Goal: Information Seeking & Learning: Learn about a topic

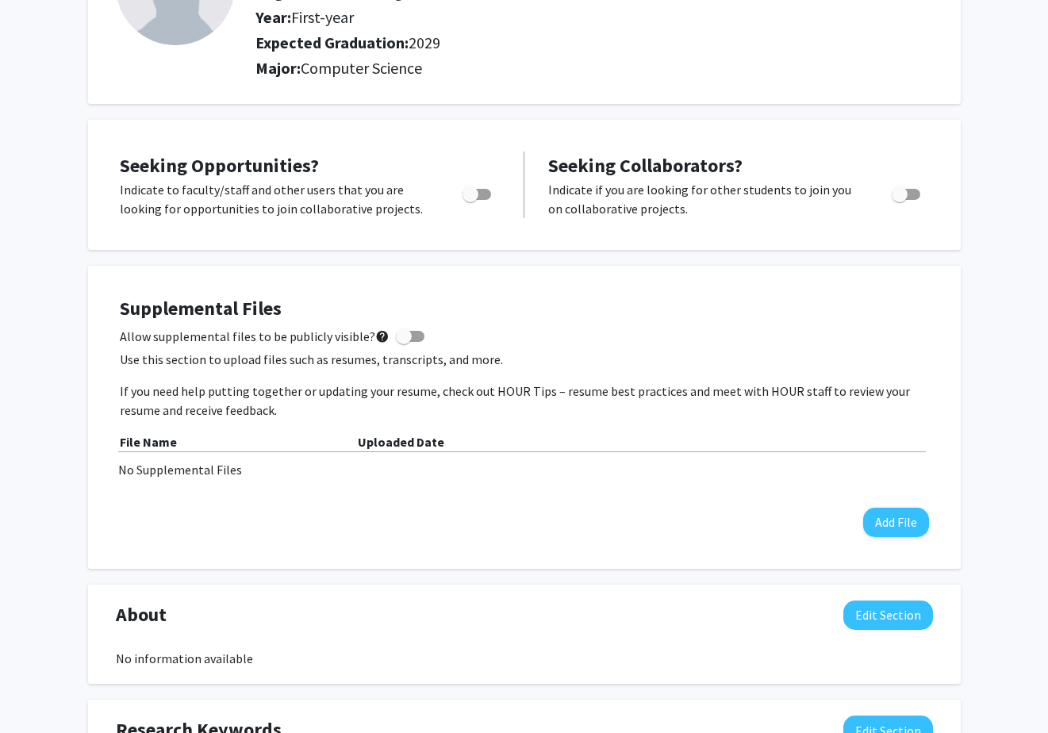
scroll to position [186, 0]
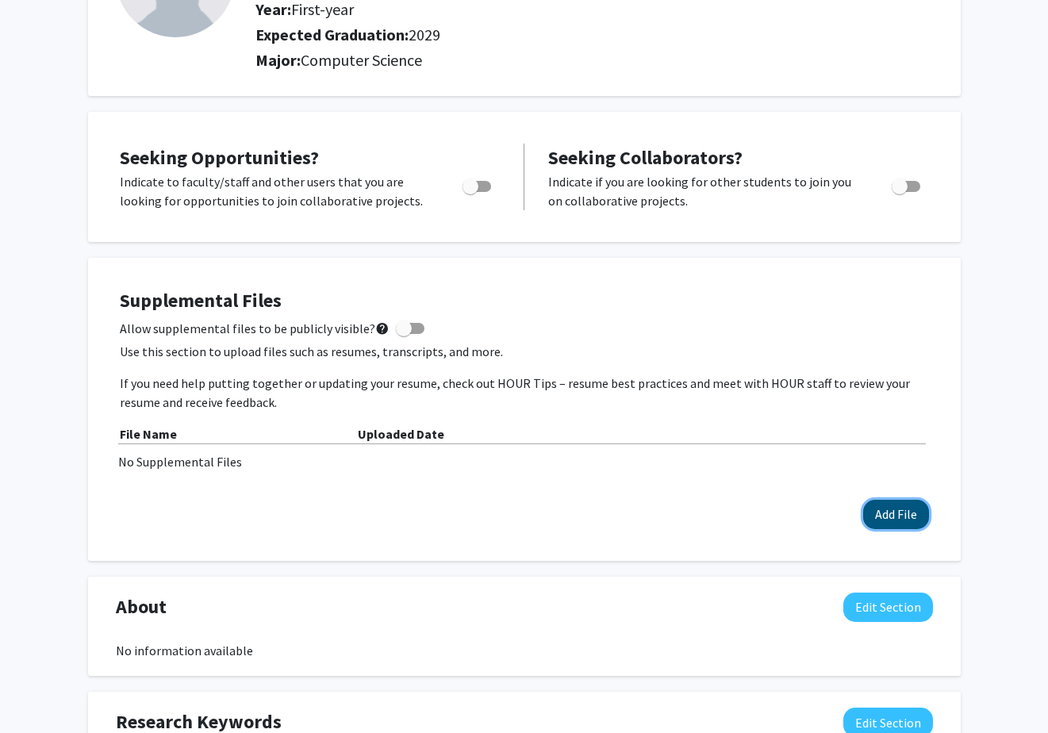
click at [875, 507] on button "Add File" at bounding box center [896, 514] width 66 height 29
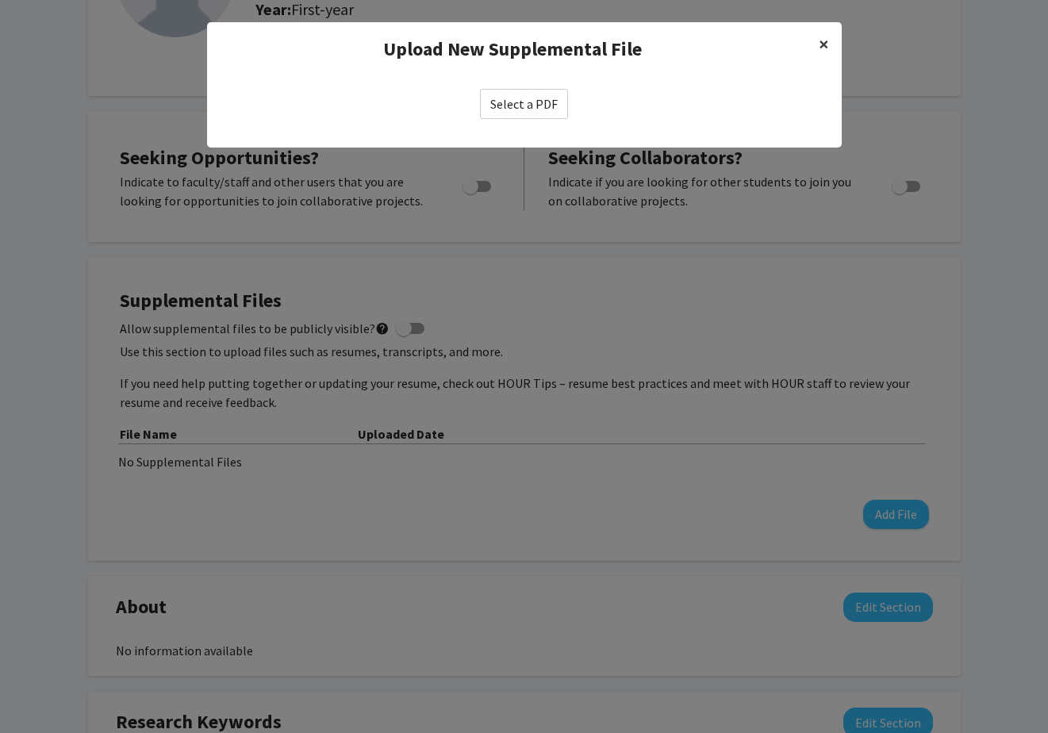
click at [824, 47] on span "×" at bounding box center [824, 44] width 10 height 25
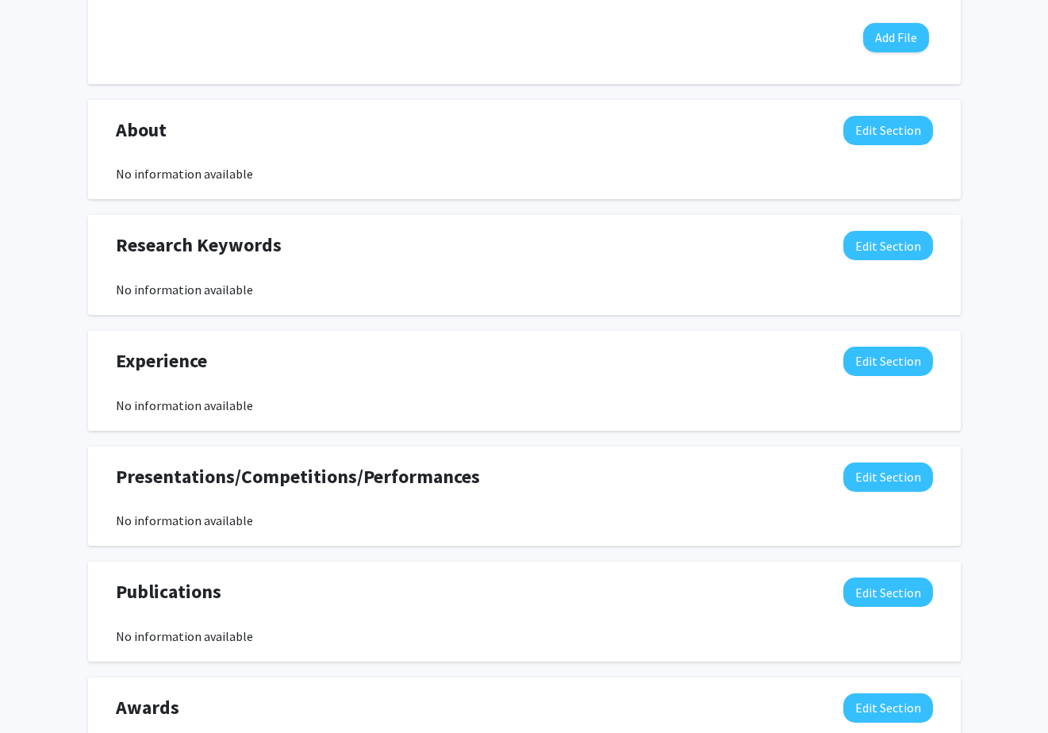
scroll to position [742, 0]
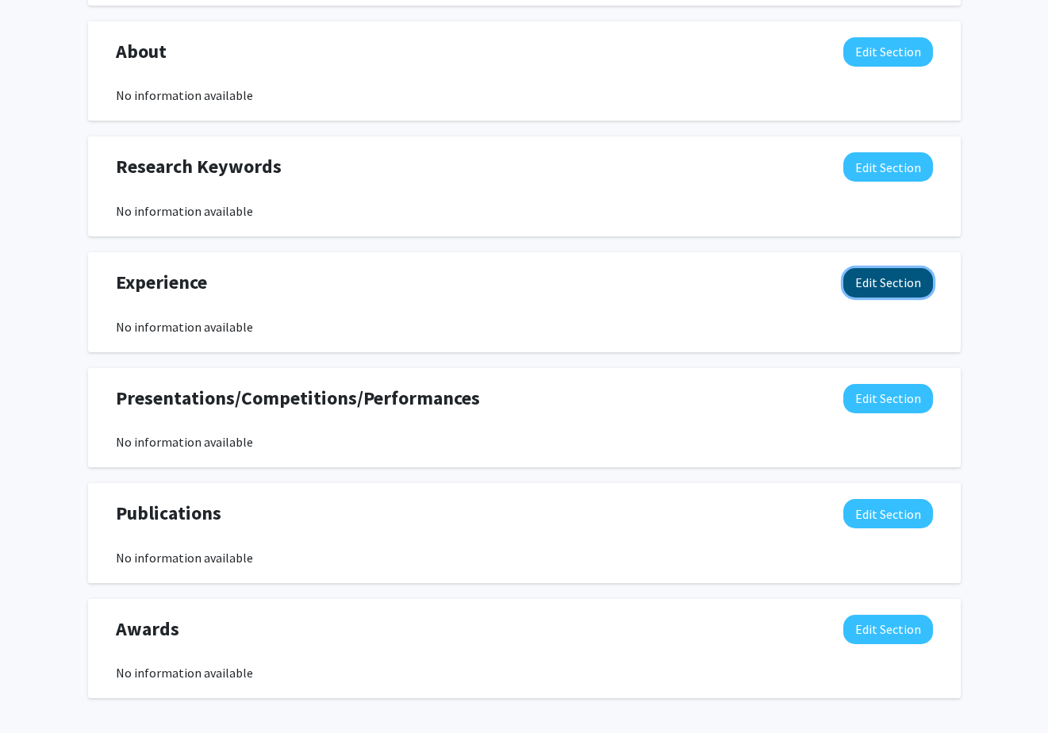
click at [893, 293] on button "Edit Section" at bounding box center [888, 282] width 90 height 29
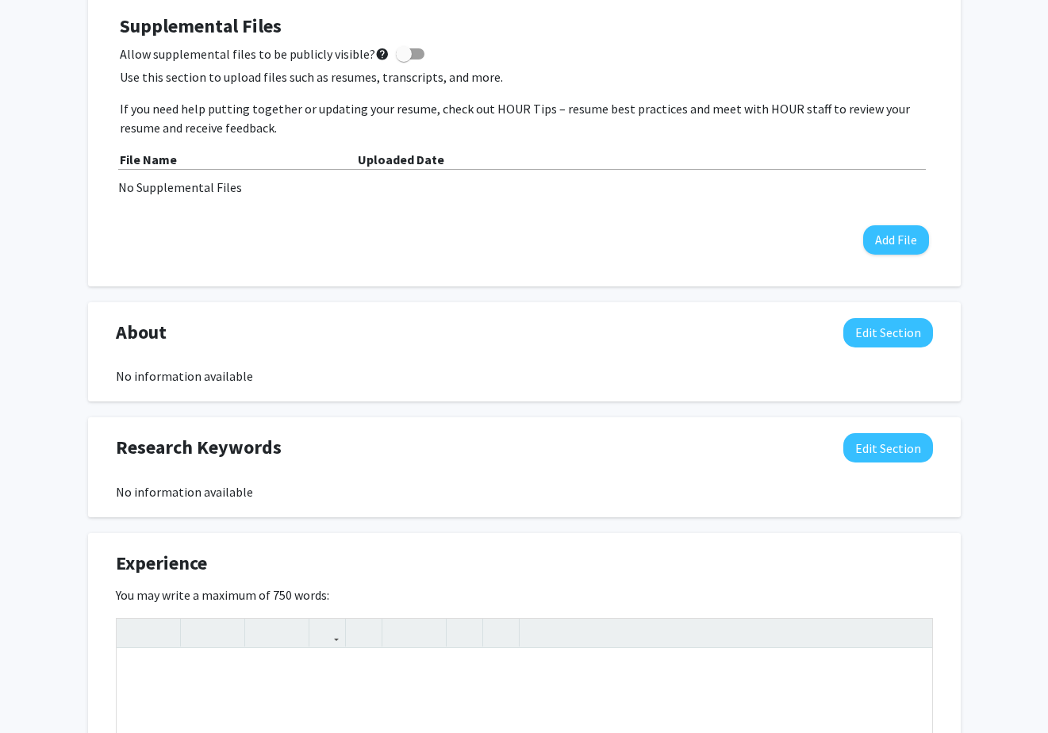
scroll to position [0, 0]
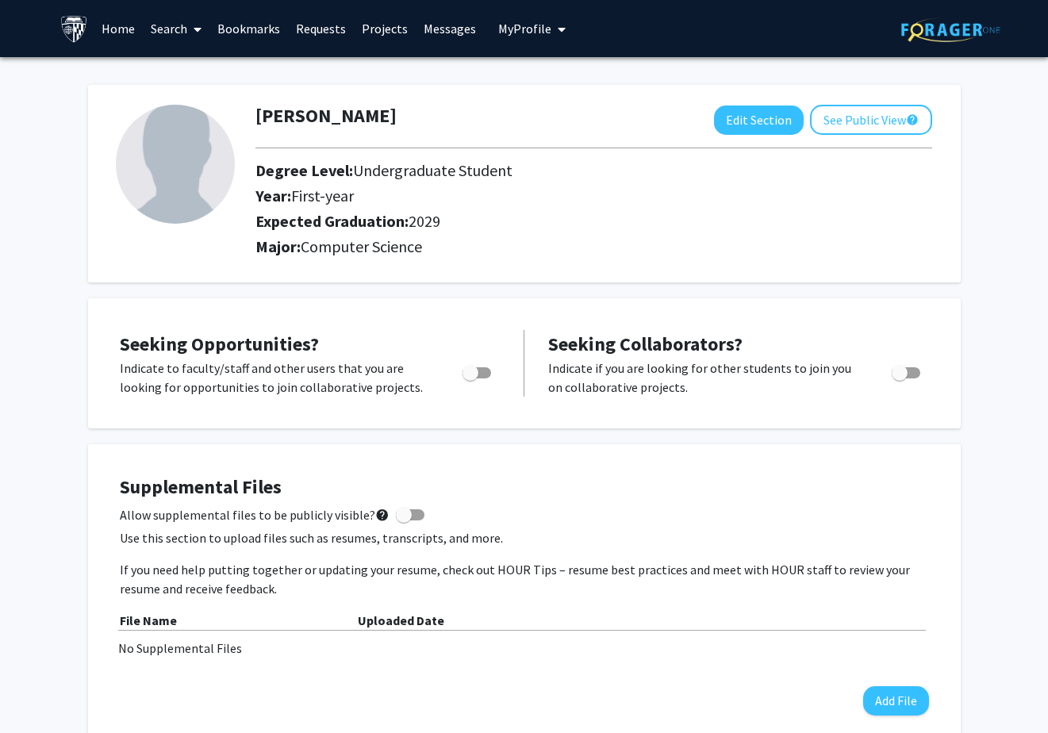
click at [177, 25] on link "Search" at bounding box center [176, 29] width 67 height 56
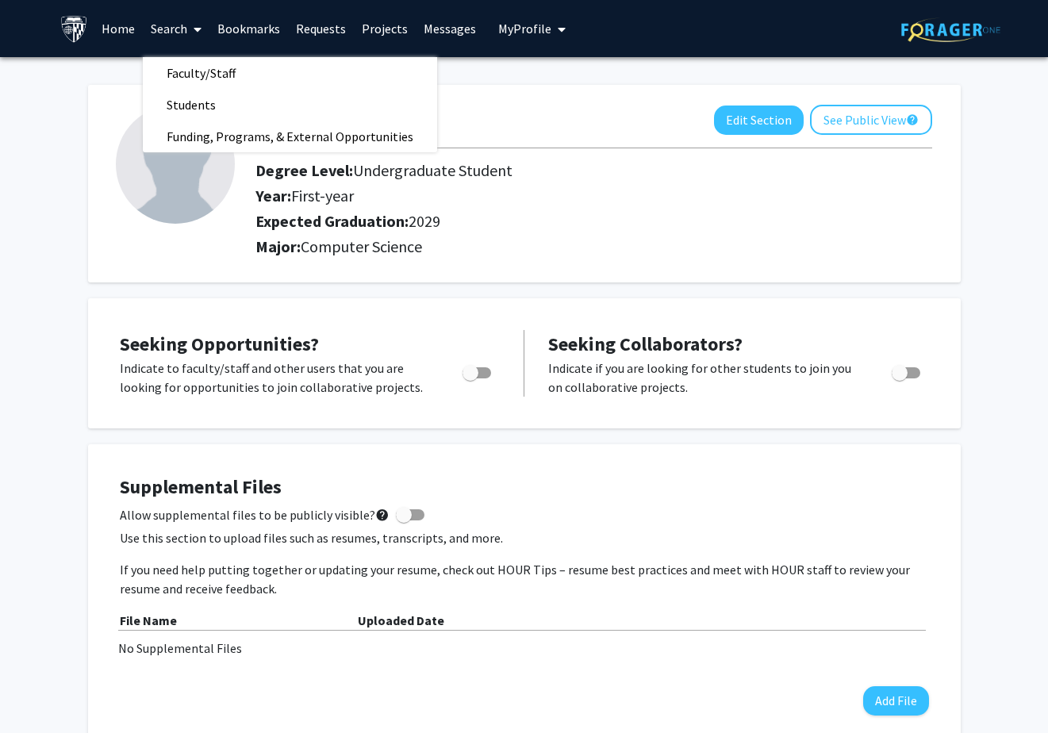
click at [124, 29] on link "Home" at bounding box center [118, 29] width 49 height 56
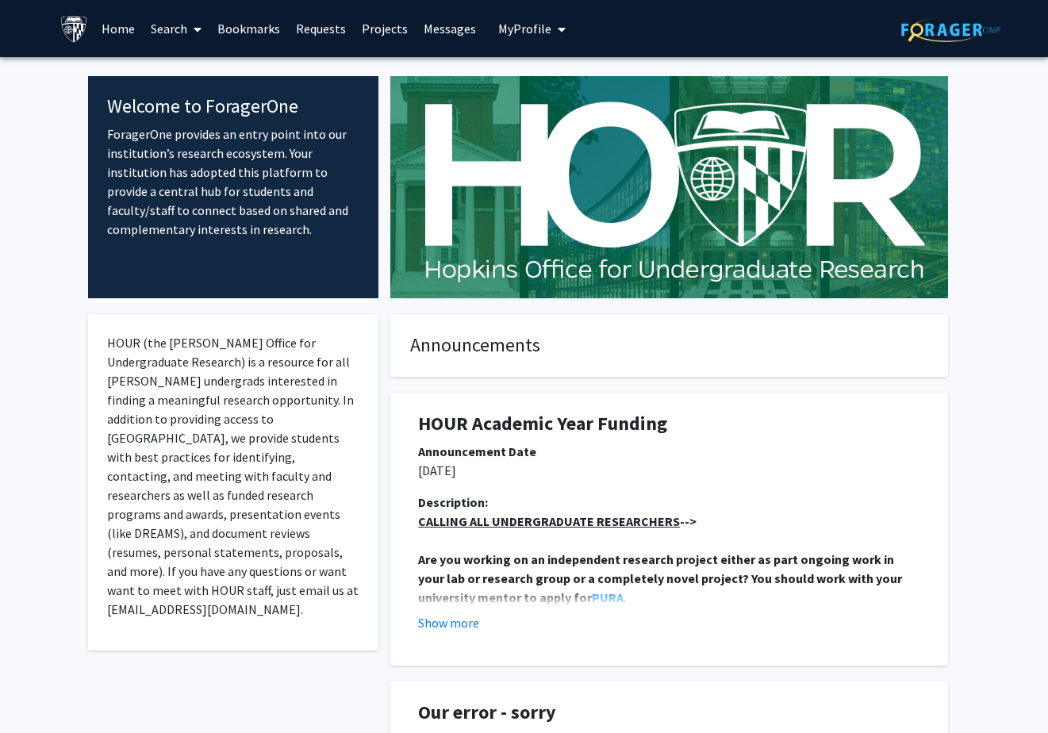
click at [190, 24] on span at bounding box center [194, 30] width 14 height 56
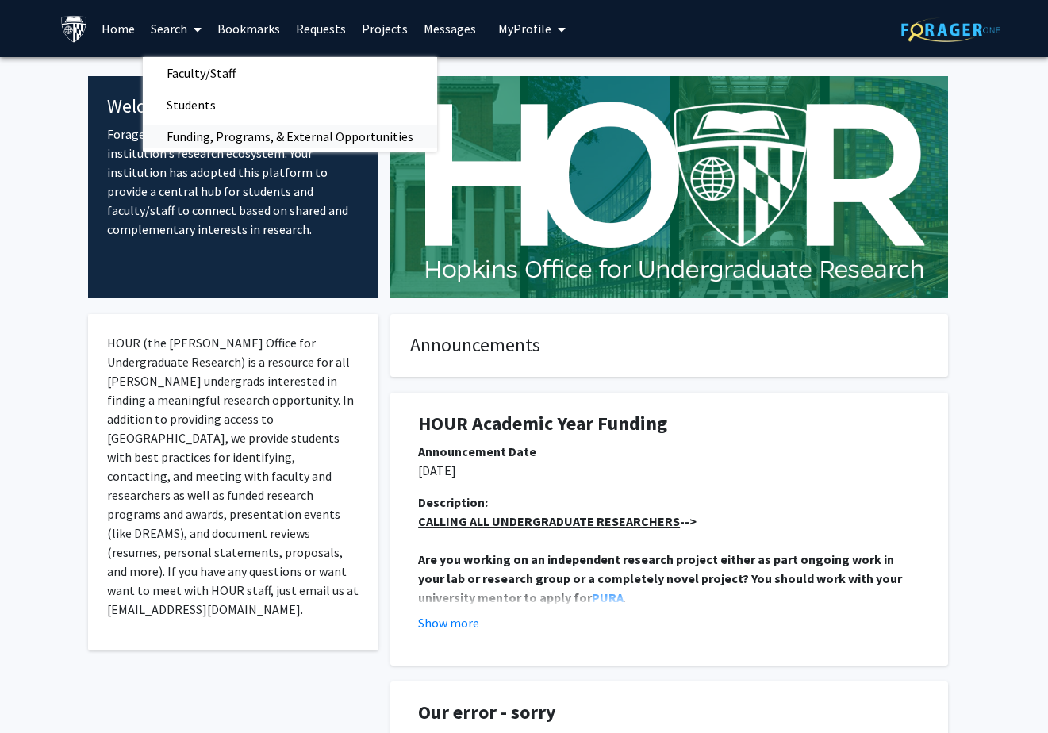
click at [178, 137] on span "Funding, Programs, & External Opportunities" at bounding box center [290, 137] width 294 height 32
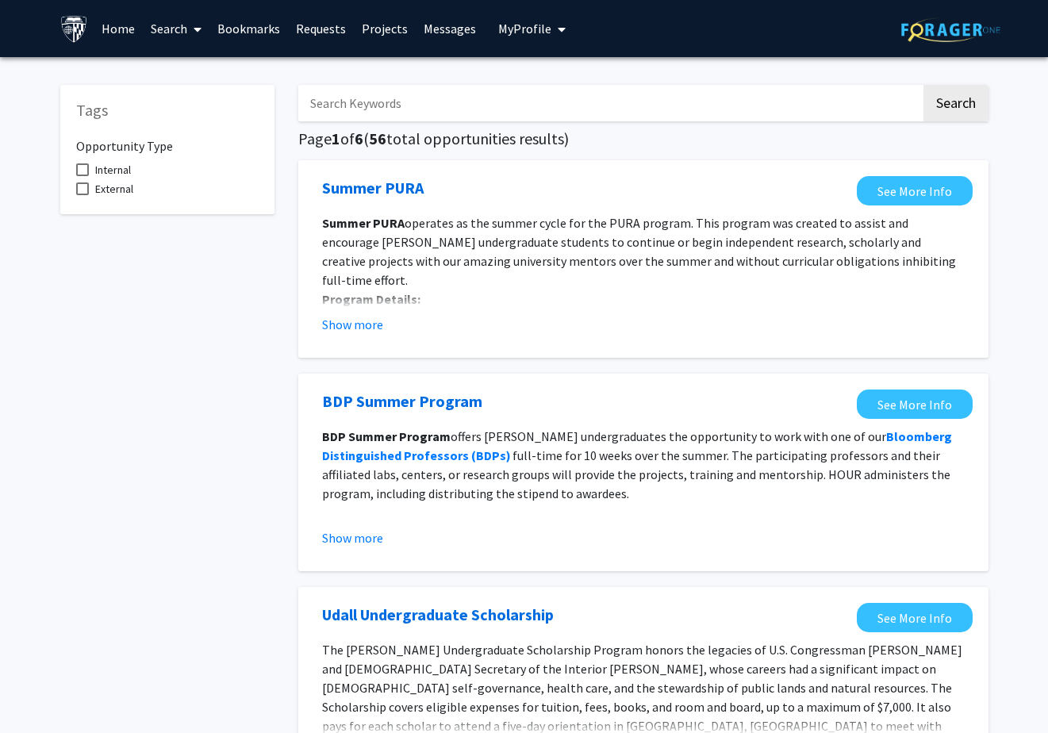
click at [364, 111] on input "Search Keywords" at bounding box center [609, 103] width 623 height 36
type input "health"
click at [923, 85] on button "Search" at bounding box center [955, 103] width 65 height 36
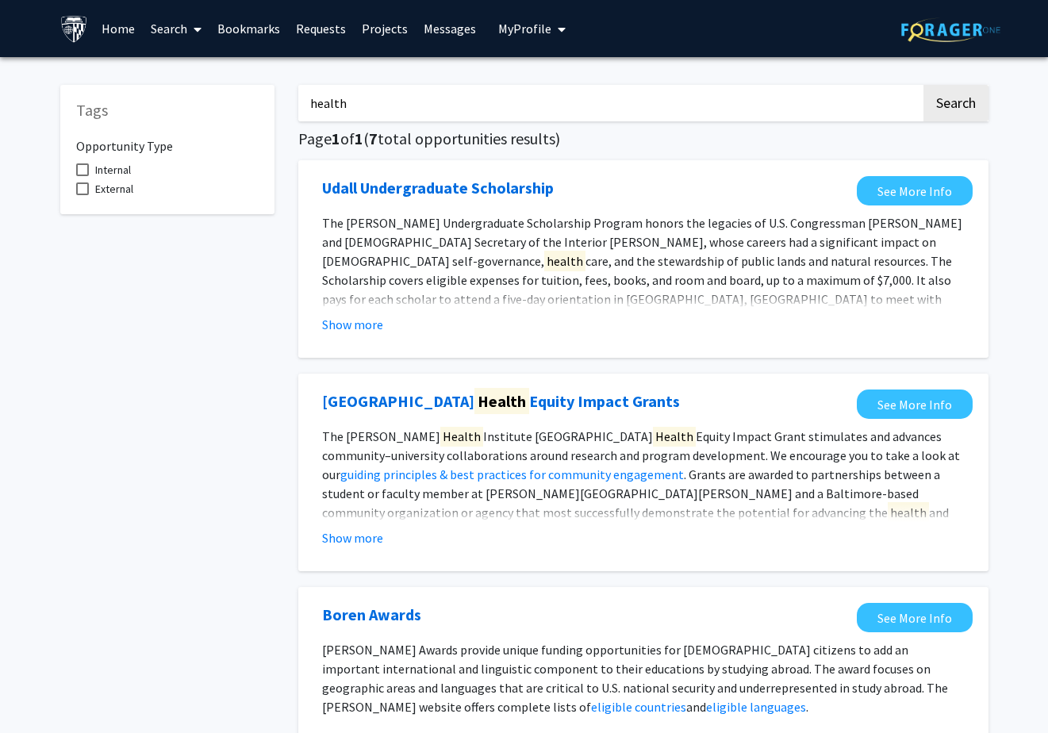
click at [180, 33] on link "Search" at bounding box center [176, 29] width 67 height 56
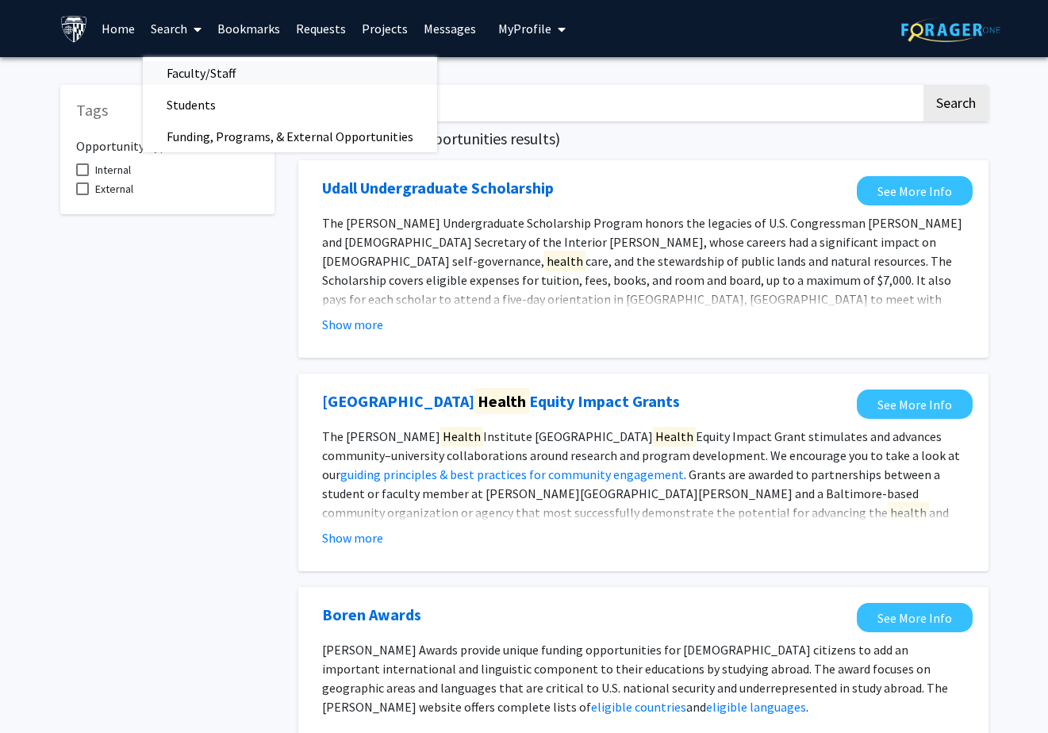
click at [190, 80] on span "Faculty/Staff" at bounding box center [201, 73] width 117 height 32
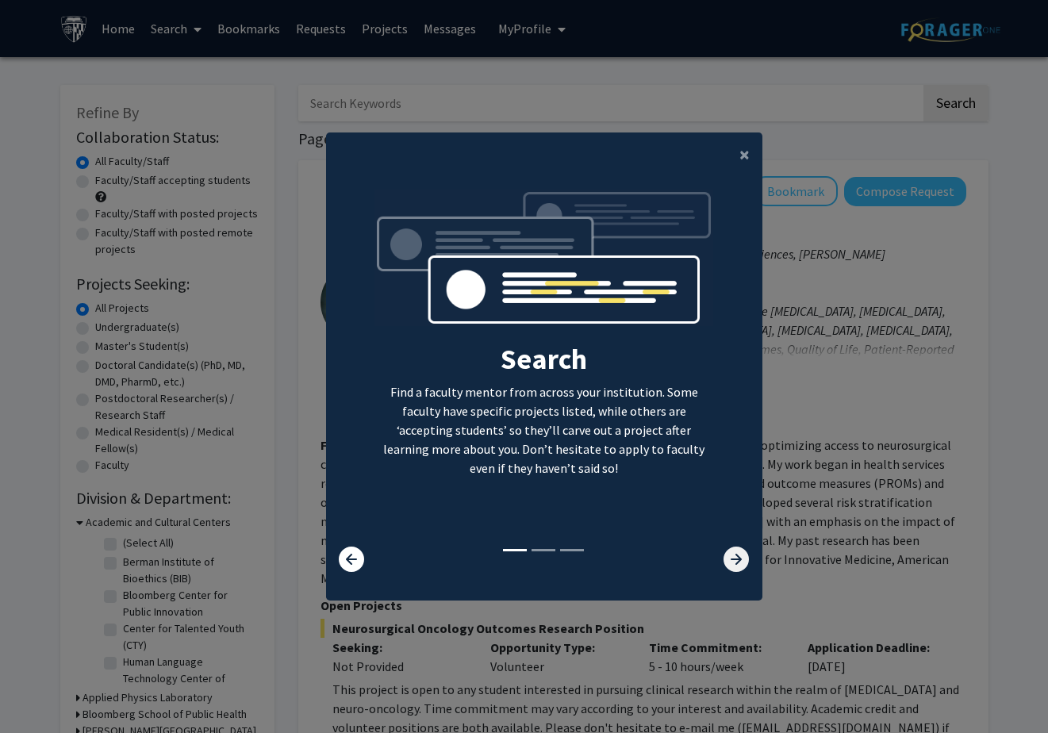
click at [737, 558] on icon at bounding box center [736, 559] width 25 height 25
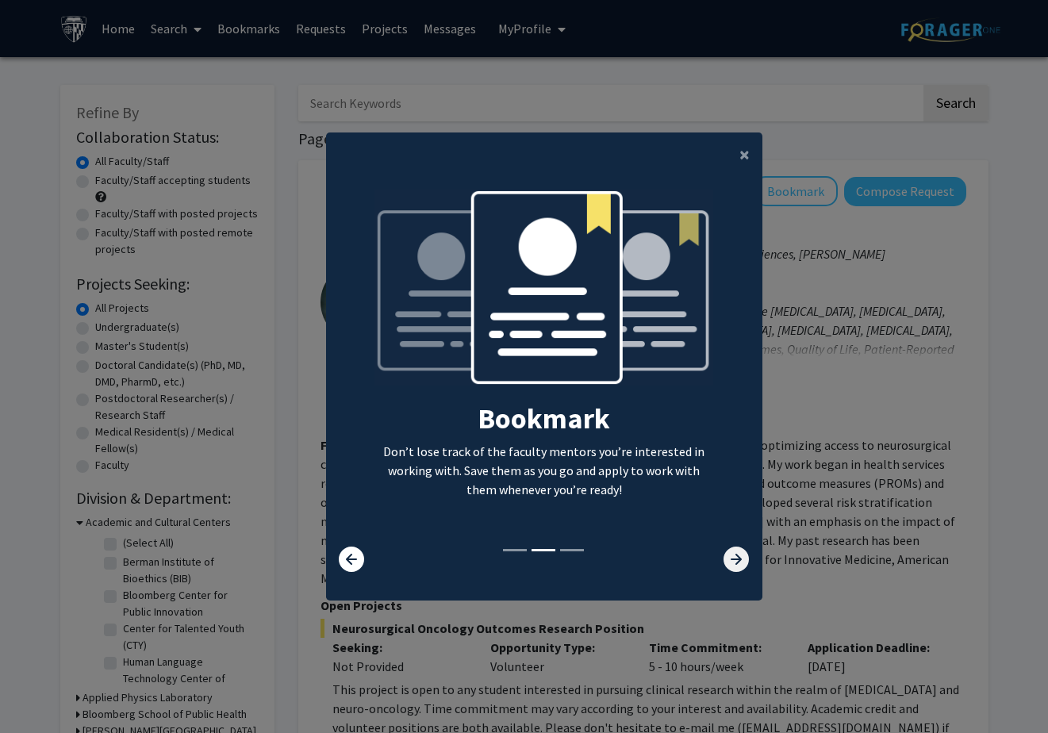
click at [735, 558] on icon at bounding box center [736, 559] width 25 height 25
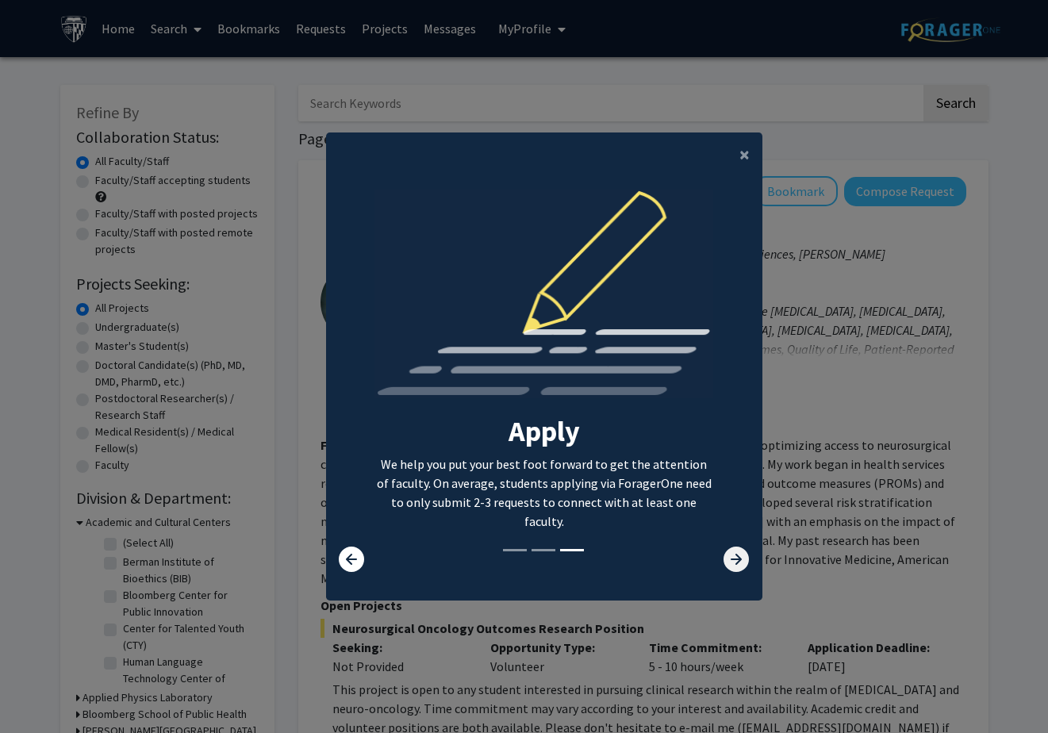
click at [728, 558] on icon at bounding box center [736, 559] width 25 height 25
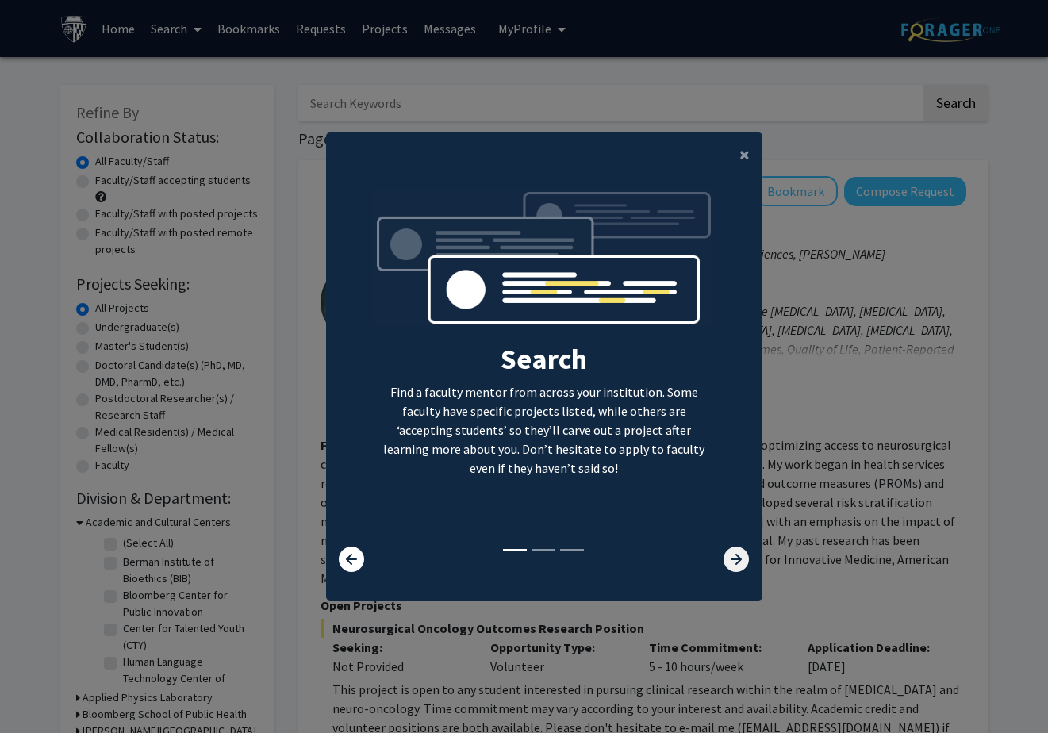
click at [728, 558] on icon at bounding box center [736, 559] width 25 height 25
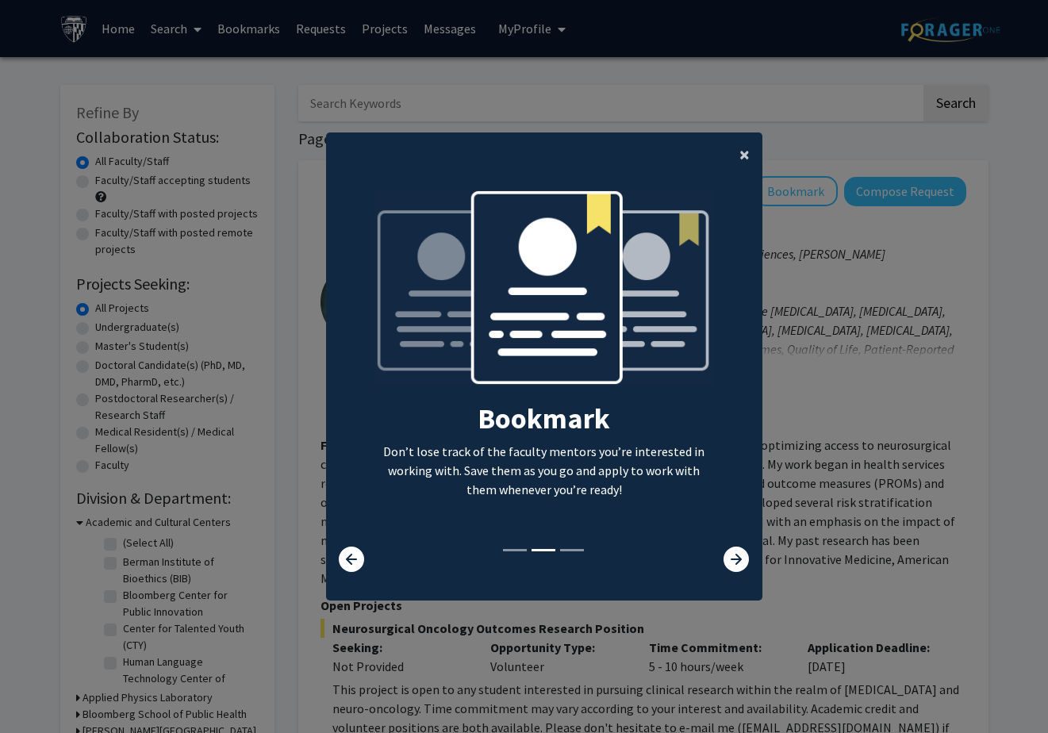
click at [741, 159] on span "×" at bounding box center [744, 154] width 10 height 25
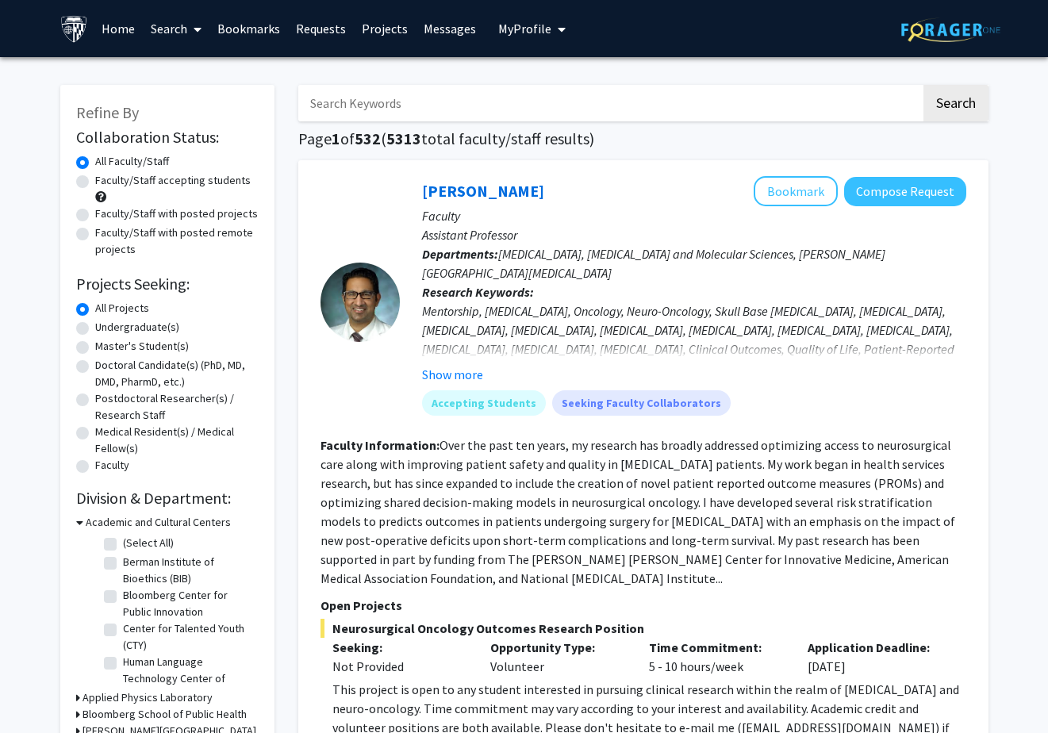
click at [396, 103] on input "Search Keywords" at bounding box center [609, 103] width 623 height 36
type input "health"
click at [923, 85] on button "Search" at bounding box center [955, 103] width 65 height 36
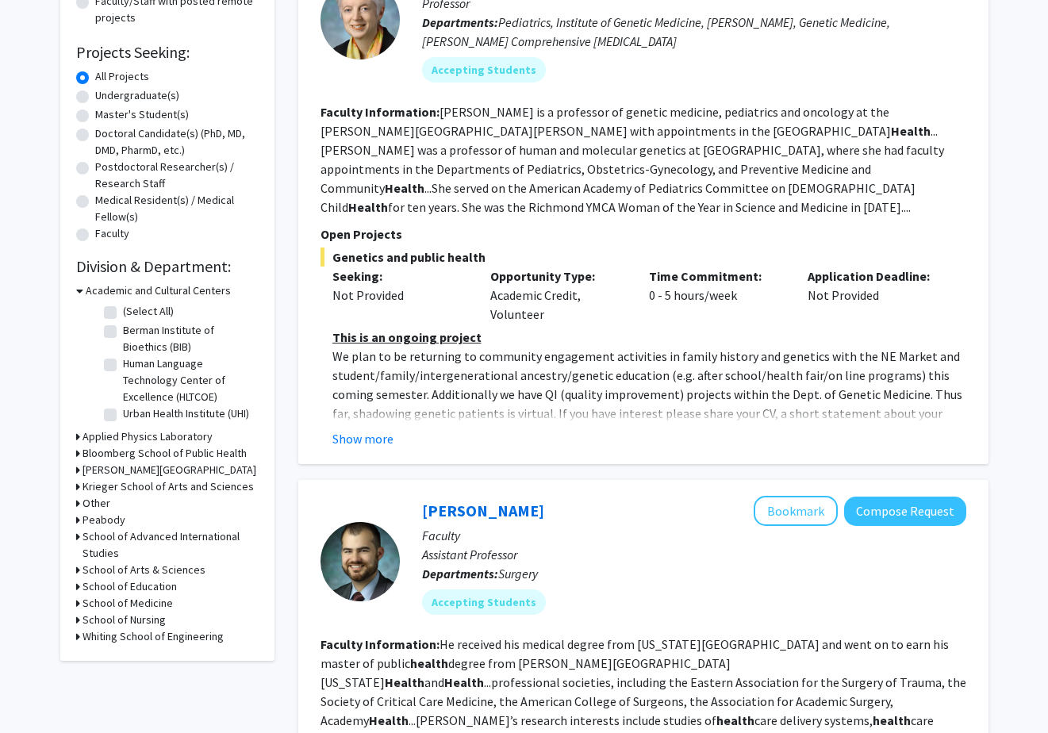
scroll to position [246, 0]
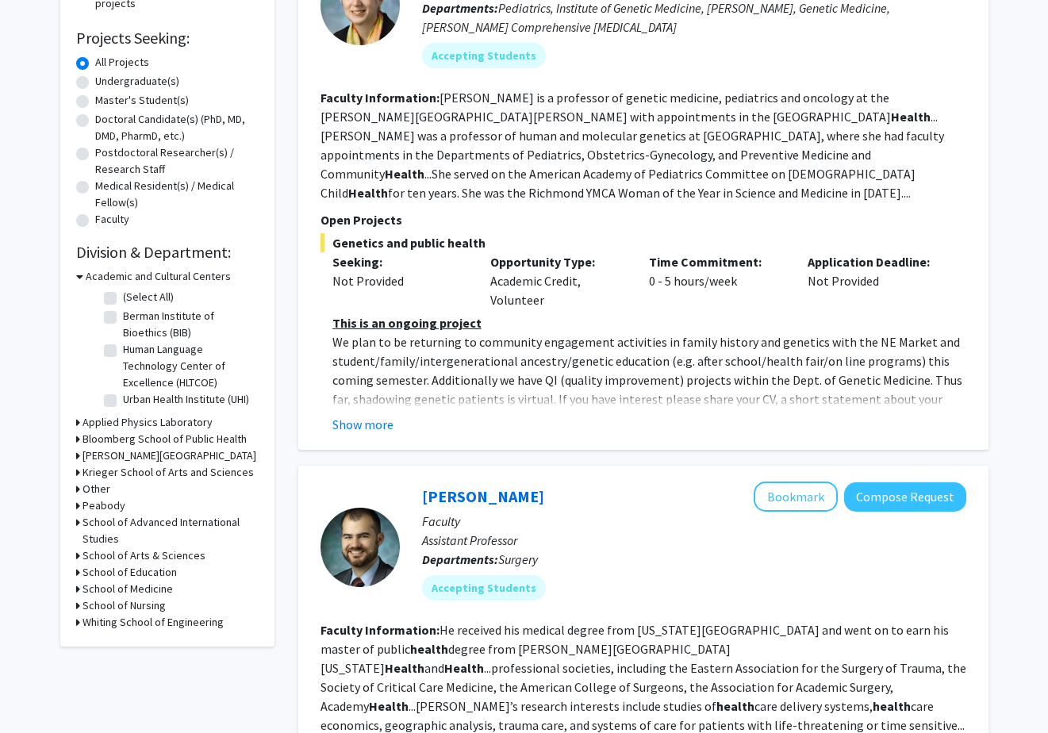
click at [94, 440] on h3 "Bloomberg School of Public Health" at bounding box center [165, 439] width 164 height 17
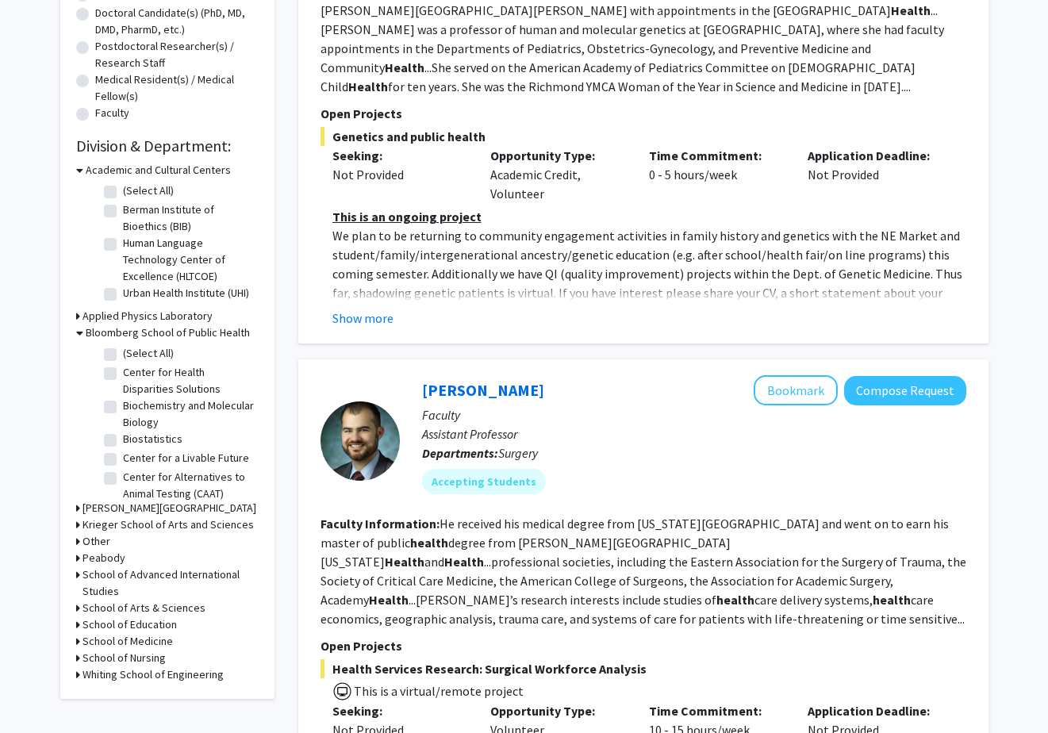
scroll to position [367, 0]
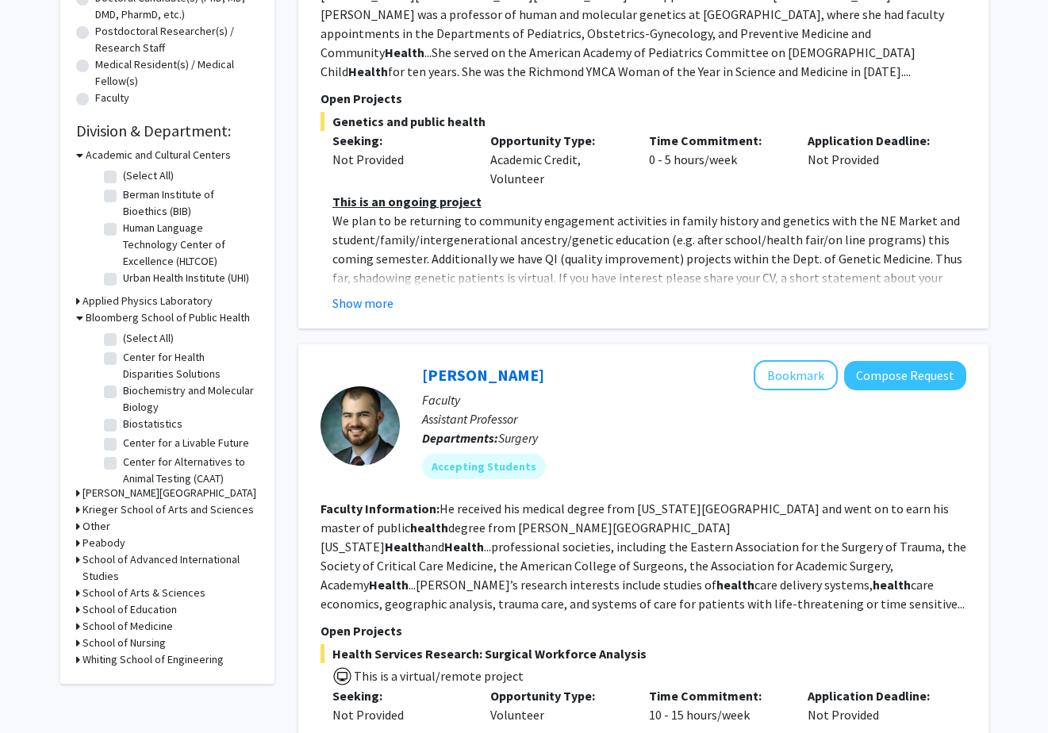
click at [123, 357] on label "Center for Health Disparities Solutions" at bounding box center [189, 365] width 132 height 33
click at [123, 357] on input "Center for Health Disparities Solutions" at bounding box center [128, 354] width 10 height 10
checkbox input "true"
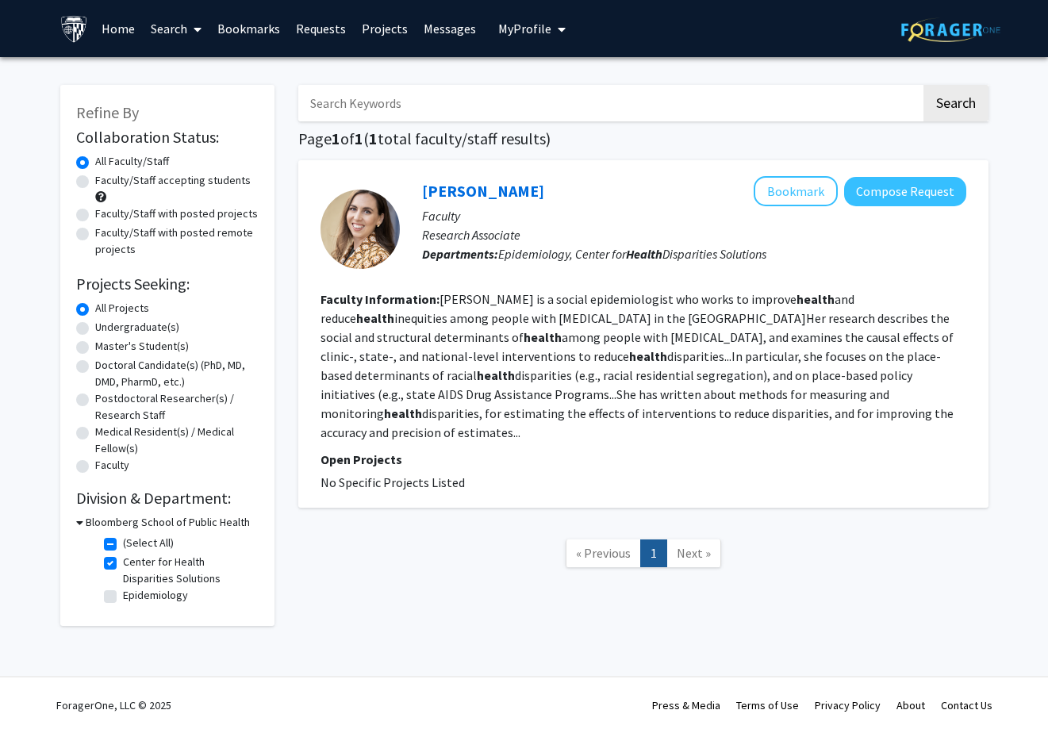
click at [546, 304] on fg-read-more "[PERSON_NAME] is a social epidemiologist who works to improve health and reduce…" at bounding box center [637, 365] width 633 height 149
click at [123, 546] on label "(Select All)" at bounding box center [148, 543] width 51 height 17
click at [123, 545] on input "(Select All)" at bounding box center [128, 540] width 10 height 10
checkbox input "false"
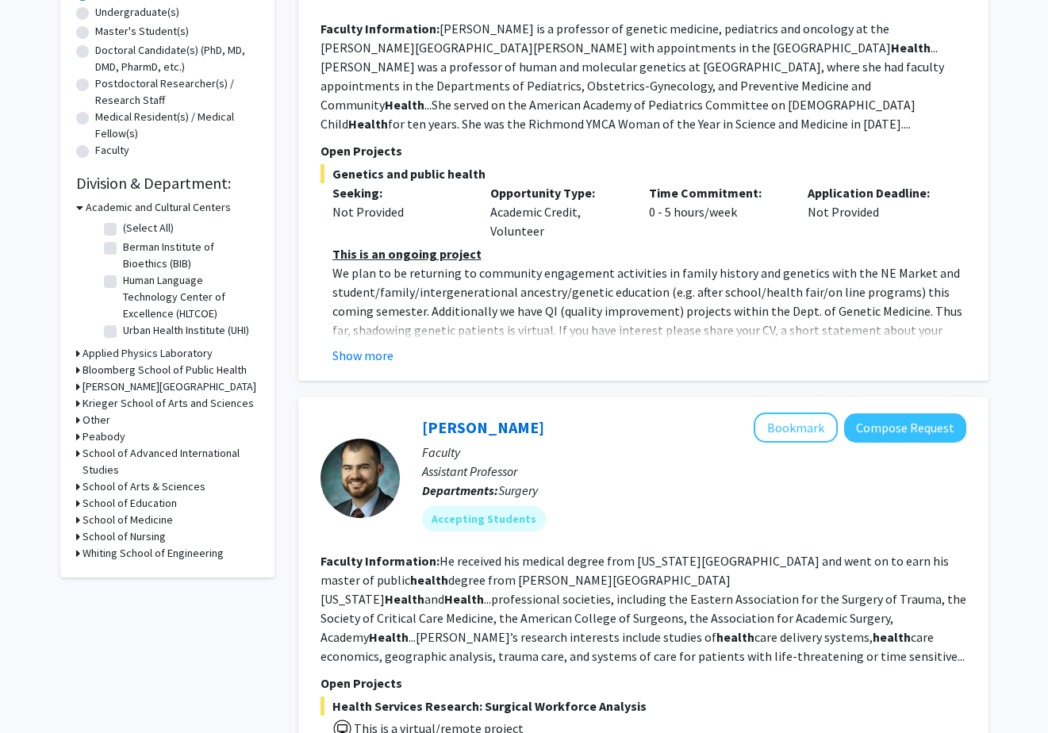
scroll to position [333, 0]
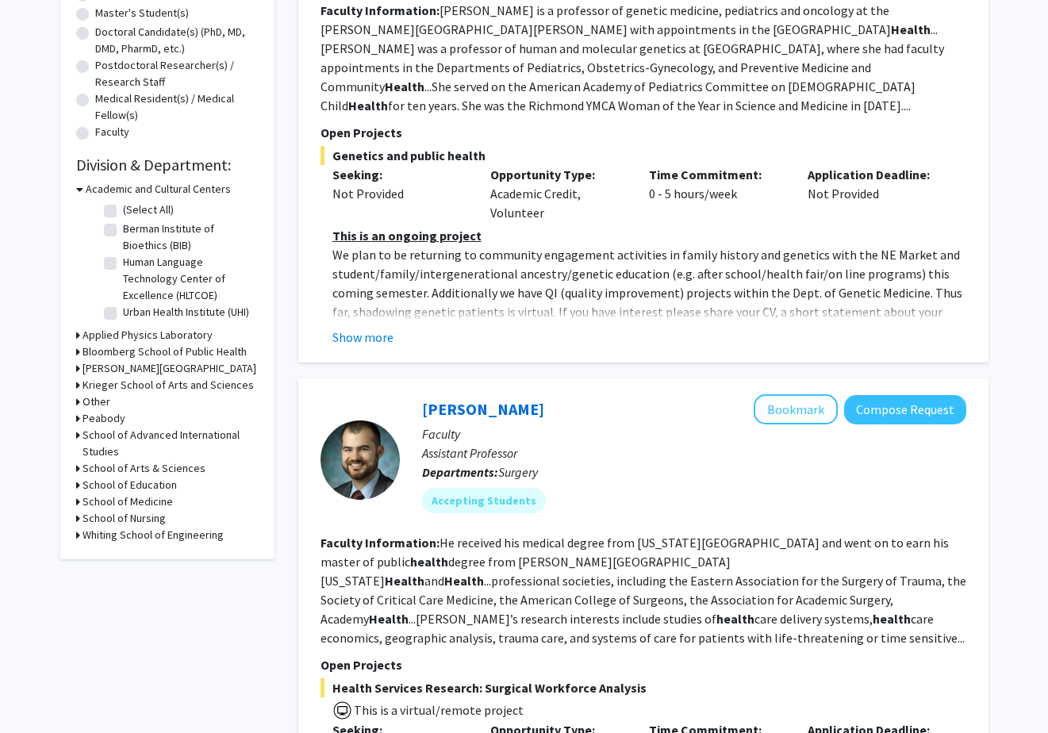
click at [76, 535] on icon at bounding box center [78, 535] width 4 height 17
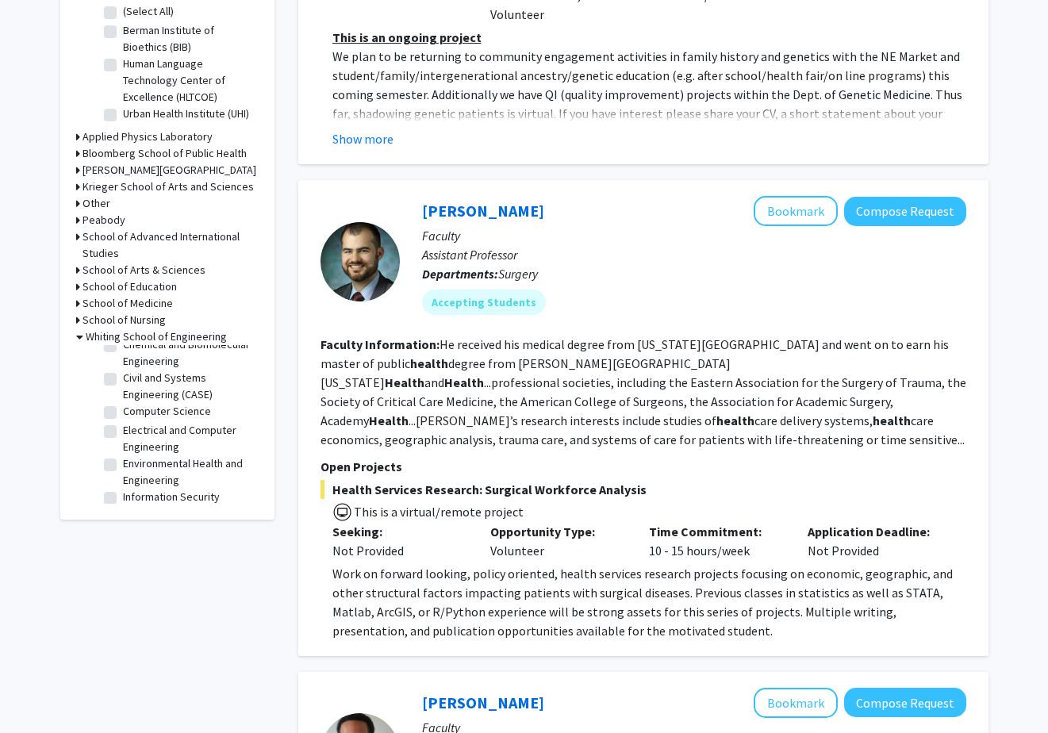
scroll to position [240, 0]
click at [123, 413] on label "Computer Science" at bounding box center [167, 409] width 88 height 17
click at [123, 412] on input "Computer Science" at bounding box center [128, 406] width 10 height 10
checkbox input "true"
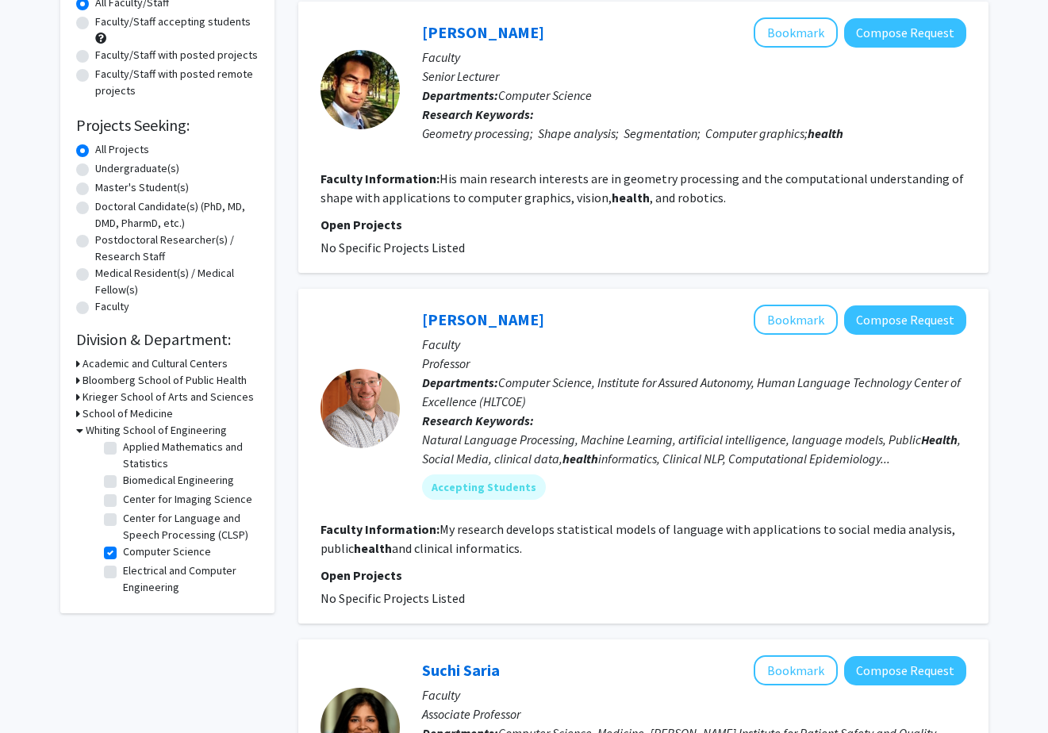
scroll to position [29, 0]
click at [123, 472] on label "Biomedical Engineering" at bounding box center [178, 474] width 111 height 17
click at [123, 472] on input "Biomedical Engineering" at bounding box center [128, 471] width 10 height 10
checkbox input "true"
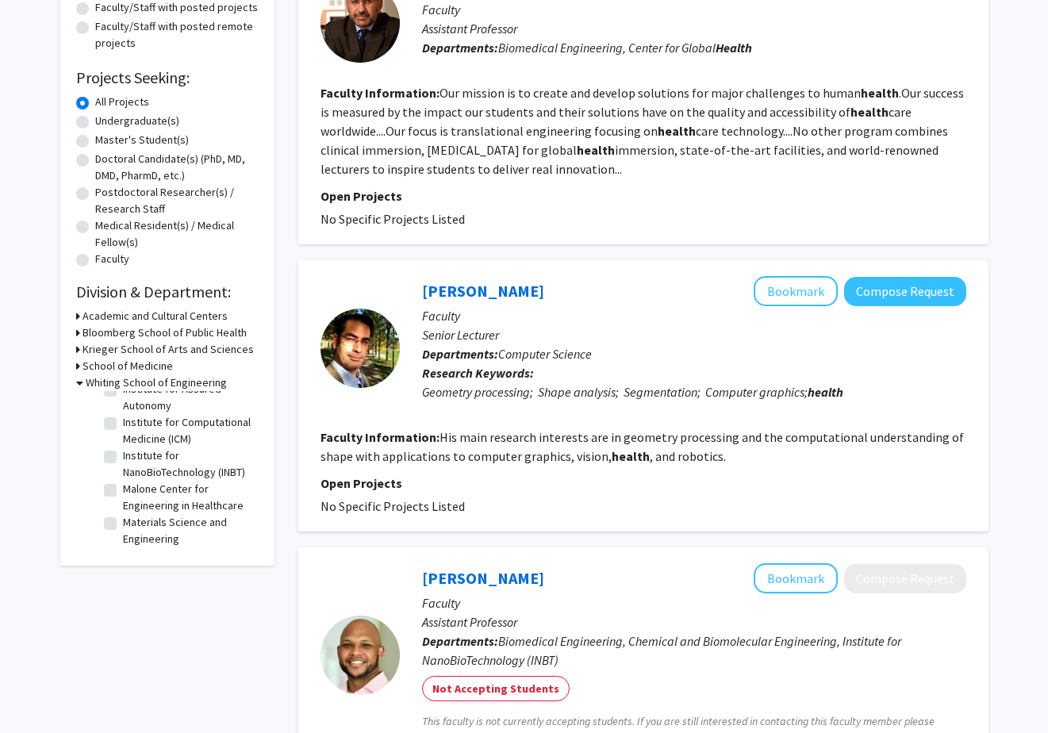
scroll to position [309, 0]
click at [123, 423] on label "Institute for Computational Medicine (ICM)" at bounding box center [189, 429] width 132 height 33
click at [123, 423] on input "Institute for Computational Medicine (ICM)" at bounding box center [128, 418] width 10 height 10
checkbox input "true"
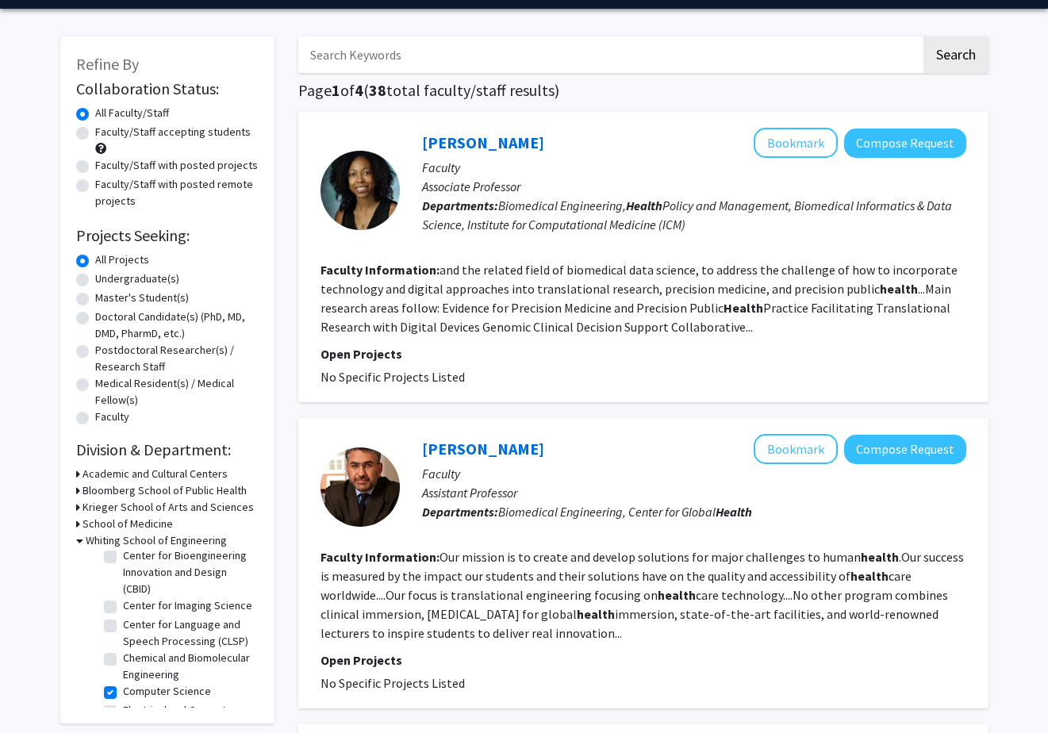
scroll to position [42, 0]
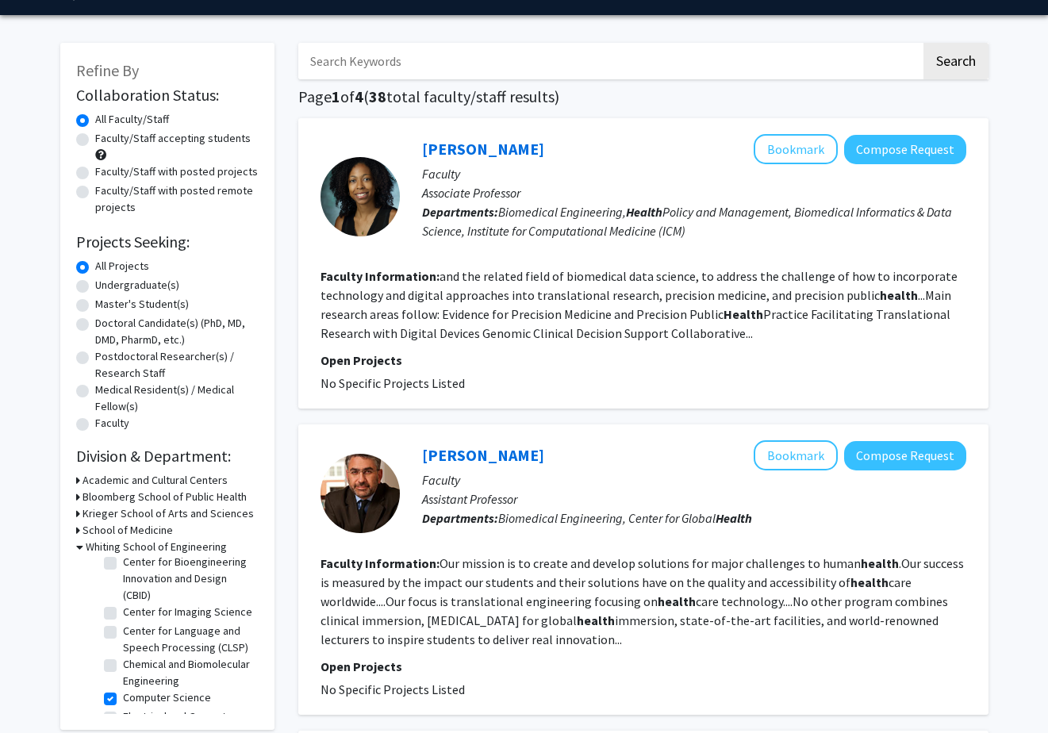
click at [468, 346] on fg-search-faculty "[PERSON_NAME] Bookmark Compose Request Faculty Associate Professor Departments:…" at bounding box center [644, 263] width 646 height 259
click at [785, 155] on button "Bookmark" at bounding box center [796, 149] width 84 height 30
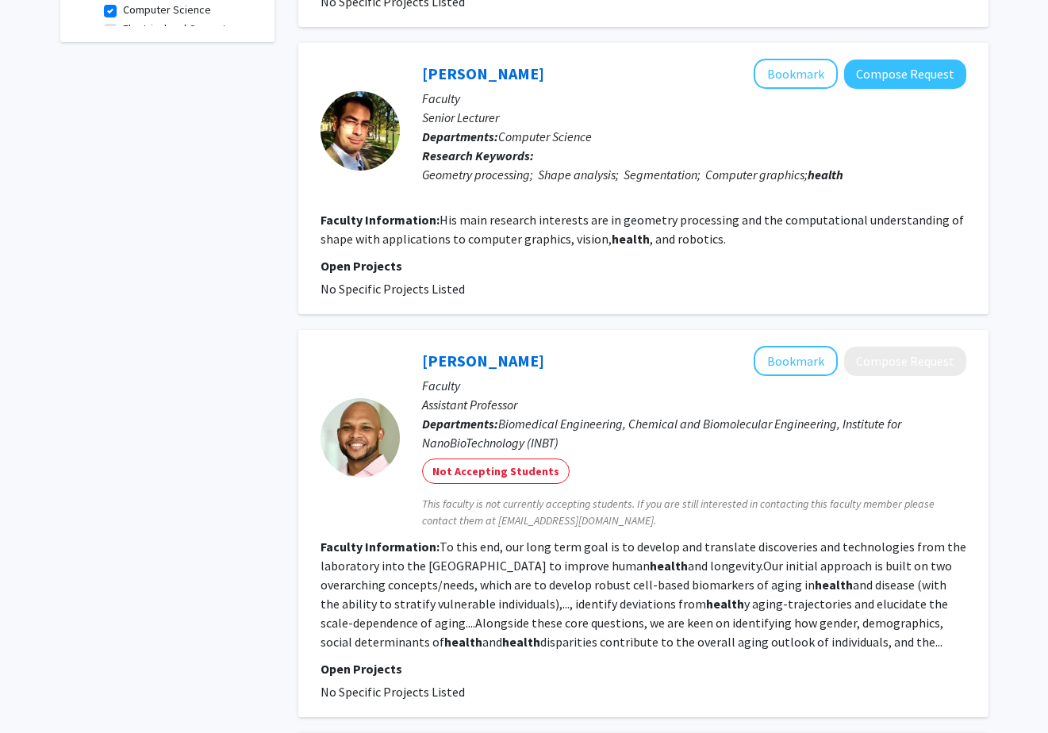
scroll to position [732, 0]
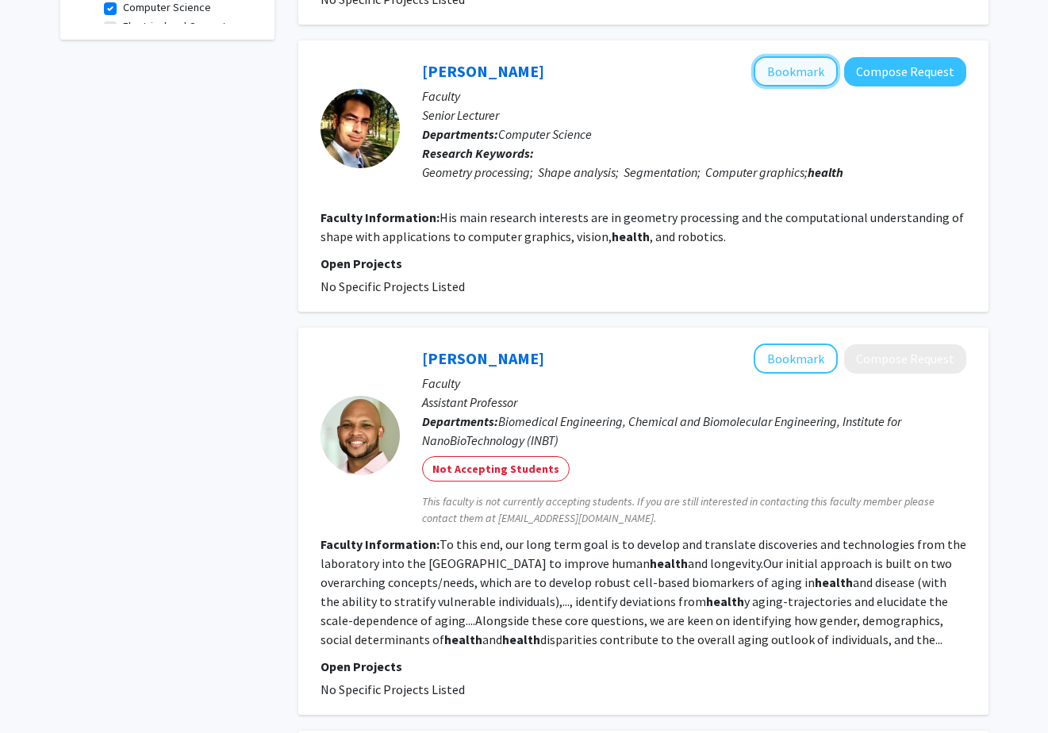
click at [795, 60] on button "Bookmark" at bounding box center [796, 71] width 84 height 30
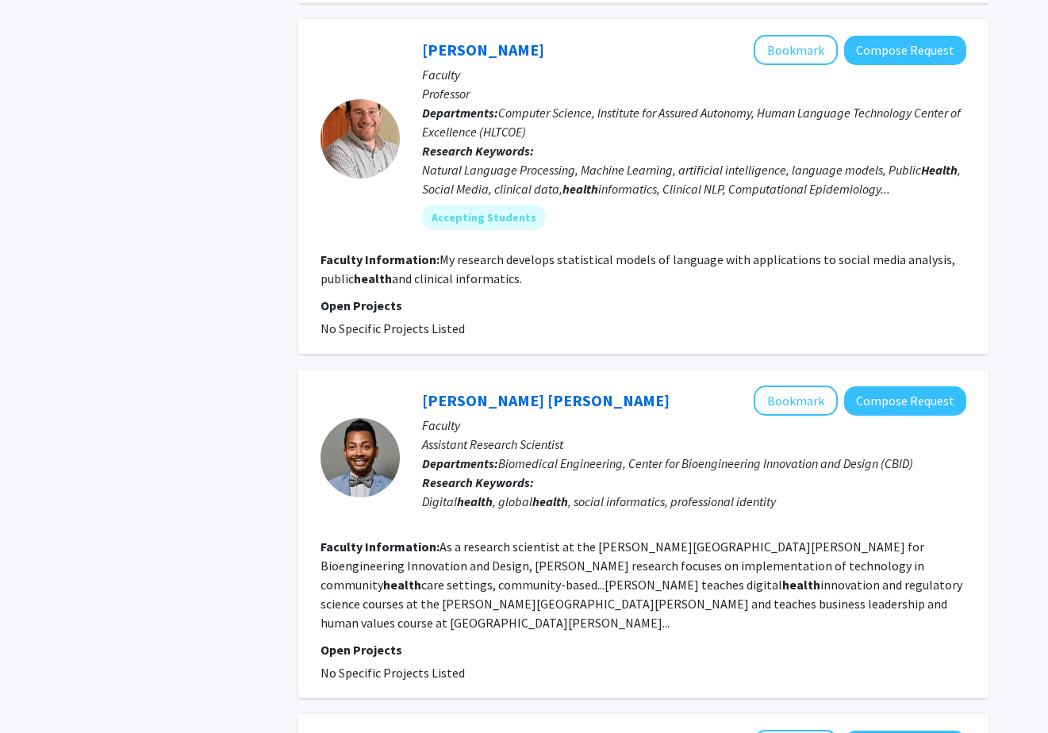
scroll to position [1445, 0]
click at [781, 42] on button "Bookmark" at bounding box center [796, 49] width 84 height 30
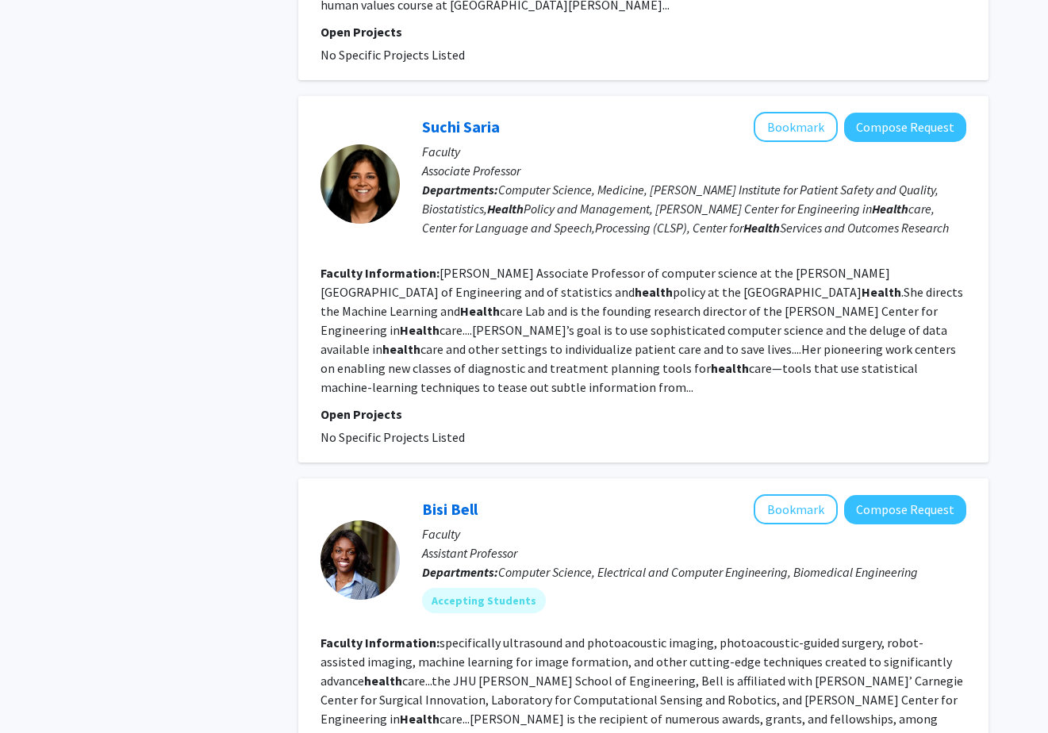
scroll to position [2055, 0]
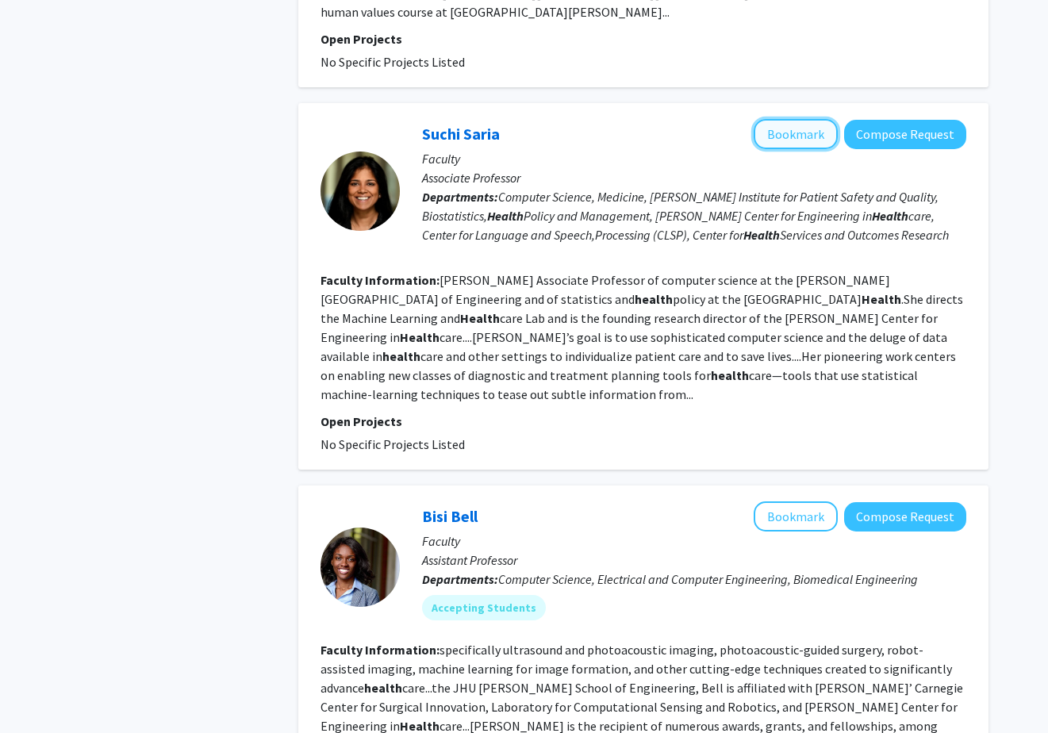
click at [786, 119] on button "Bookmark" at bounding box center [796, 134] width 84 height 30
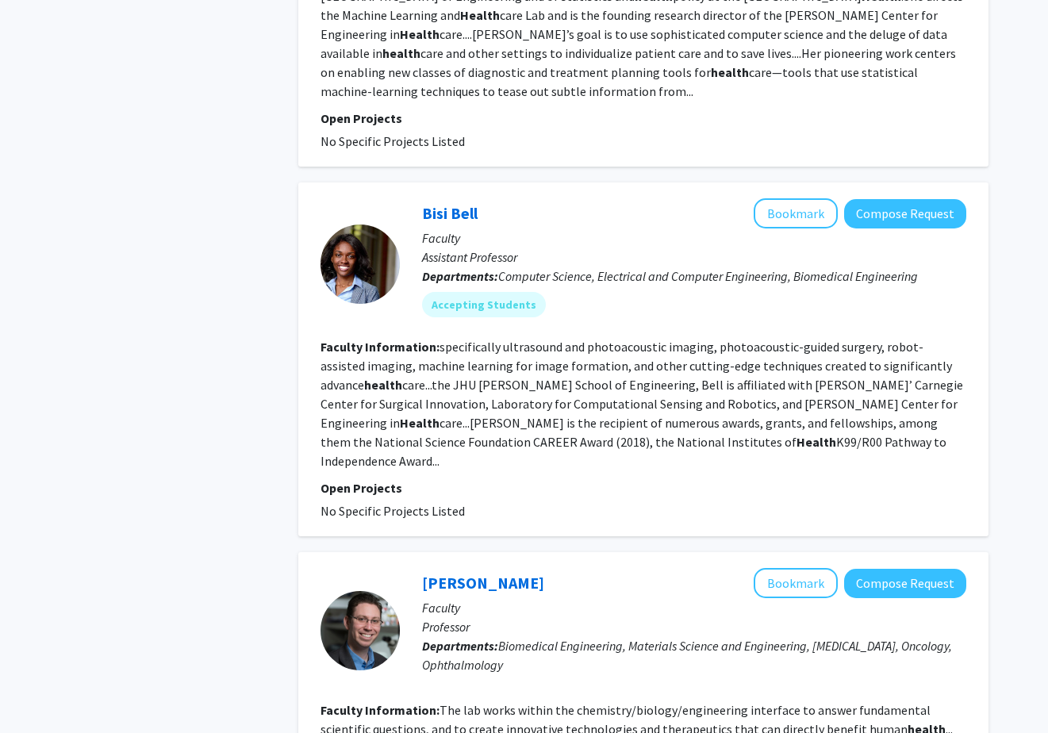
scroll to position [2359, 0]
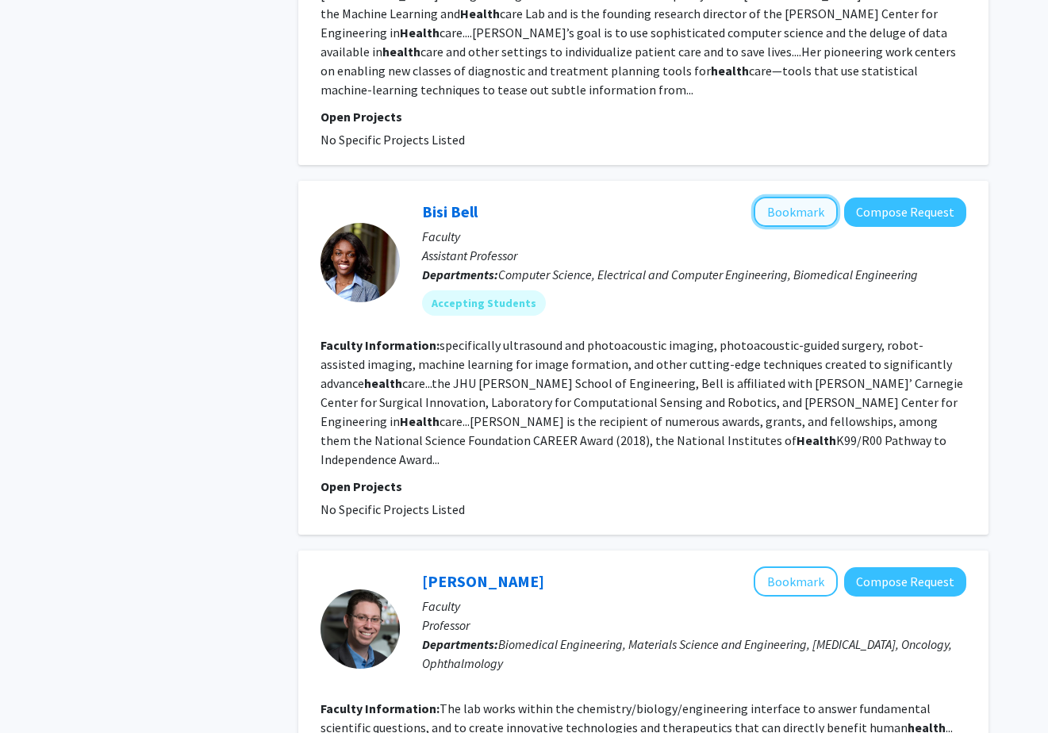
click at [795, 197] on button "Bookmark" at bounding box center [796, 212] width 84 height 30
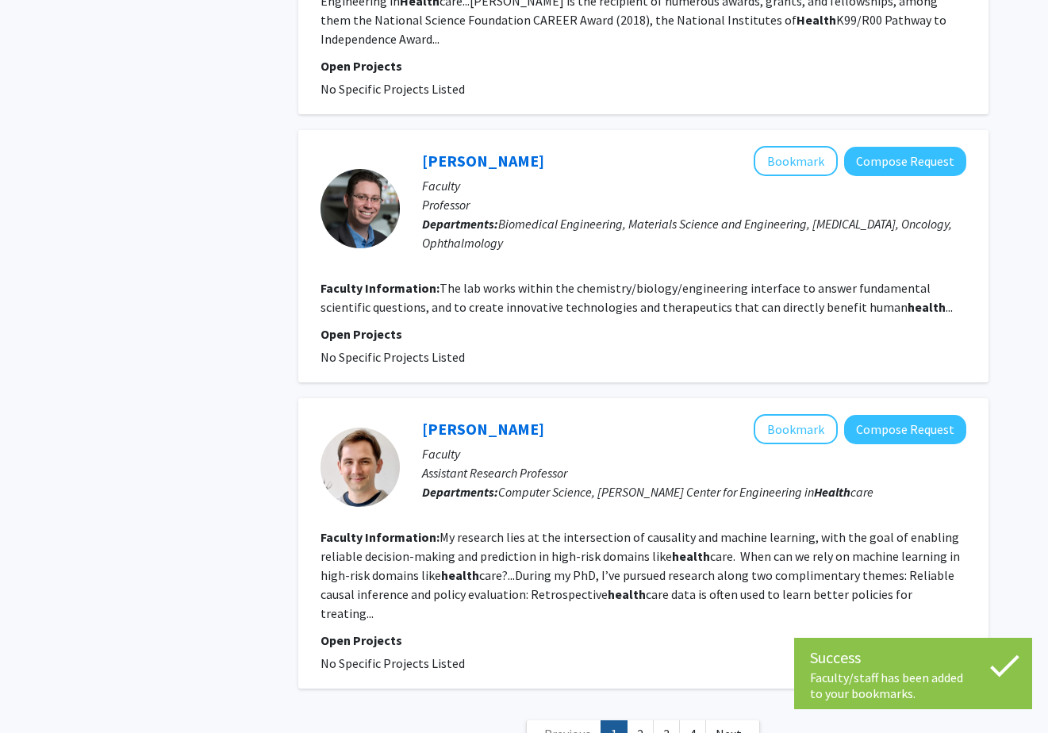
scroll to position [2781, 0]
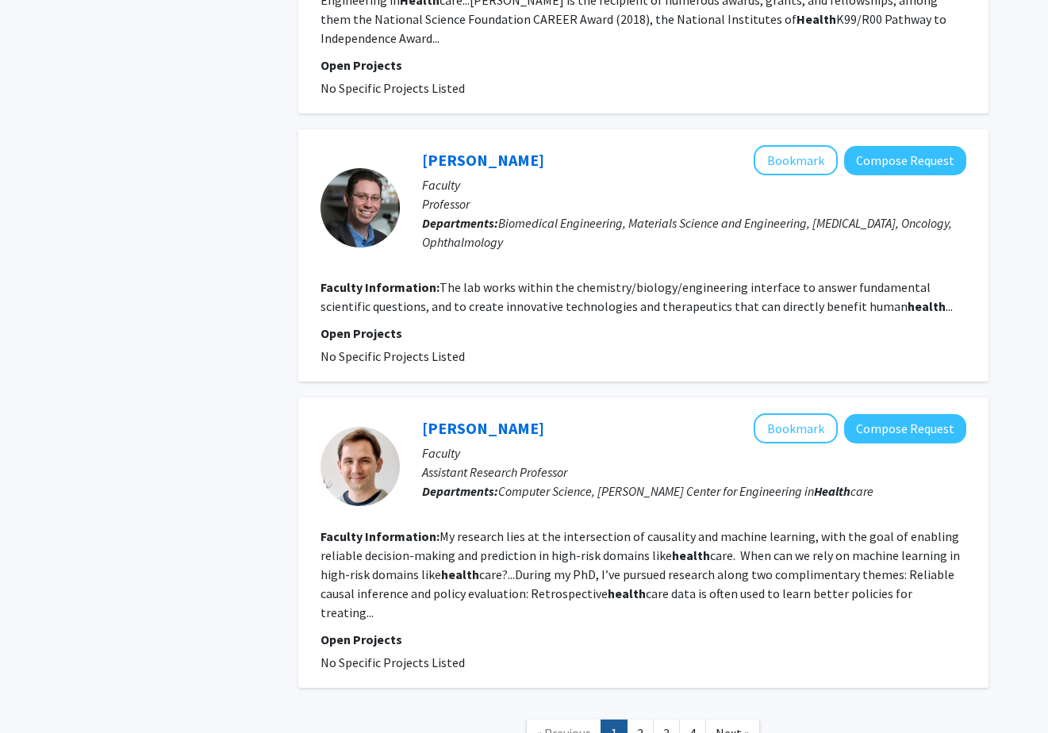
click at [633, 279] on fg-read-more "The lab works within the chemistry/biology/engineering interface to answer fund…" at bounding box center [637, 296] width 632 height 35
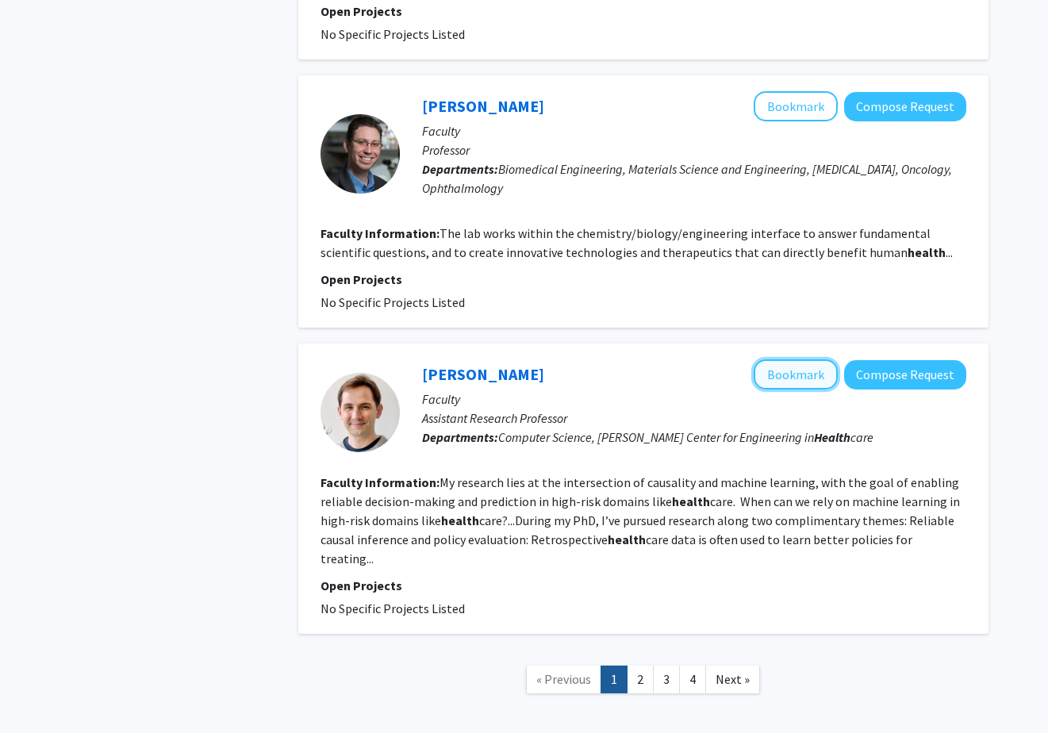
click at [810, 359] on button "Bookmark" at bounding box center [796, 374] width 84 height 30
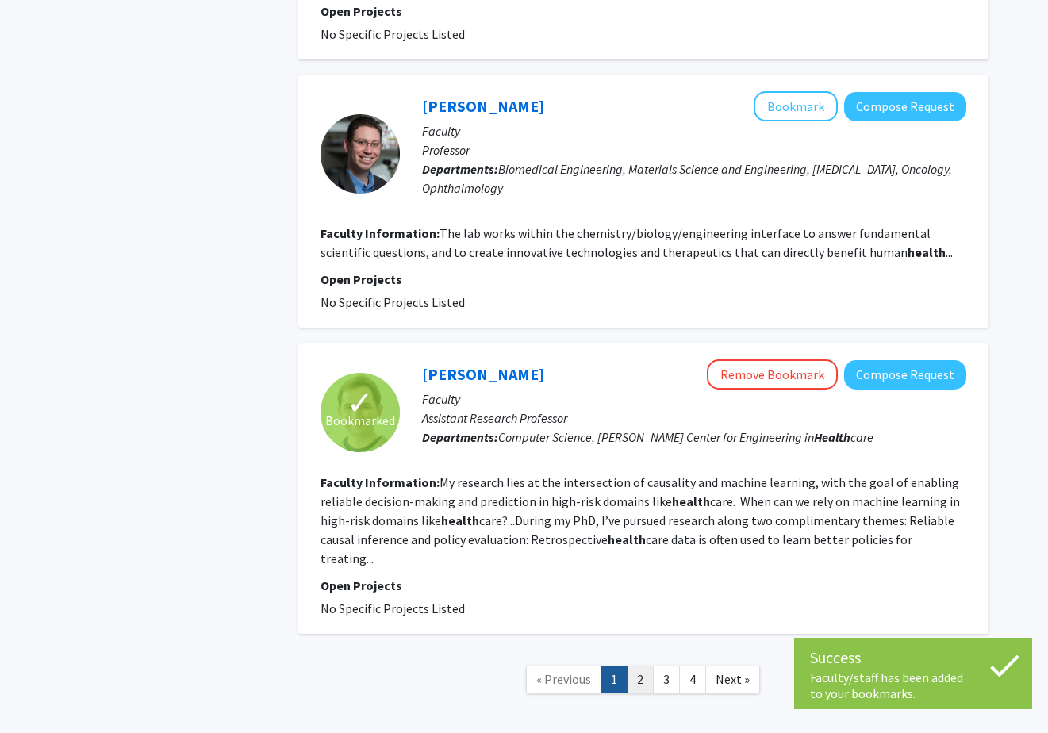
click at [636, 666] on link "2" at bounding box center [640, 680] width 27 height 28
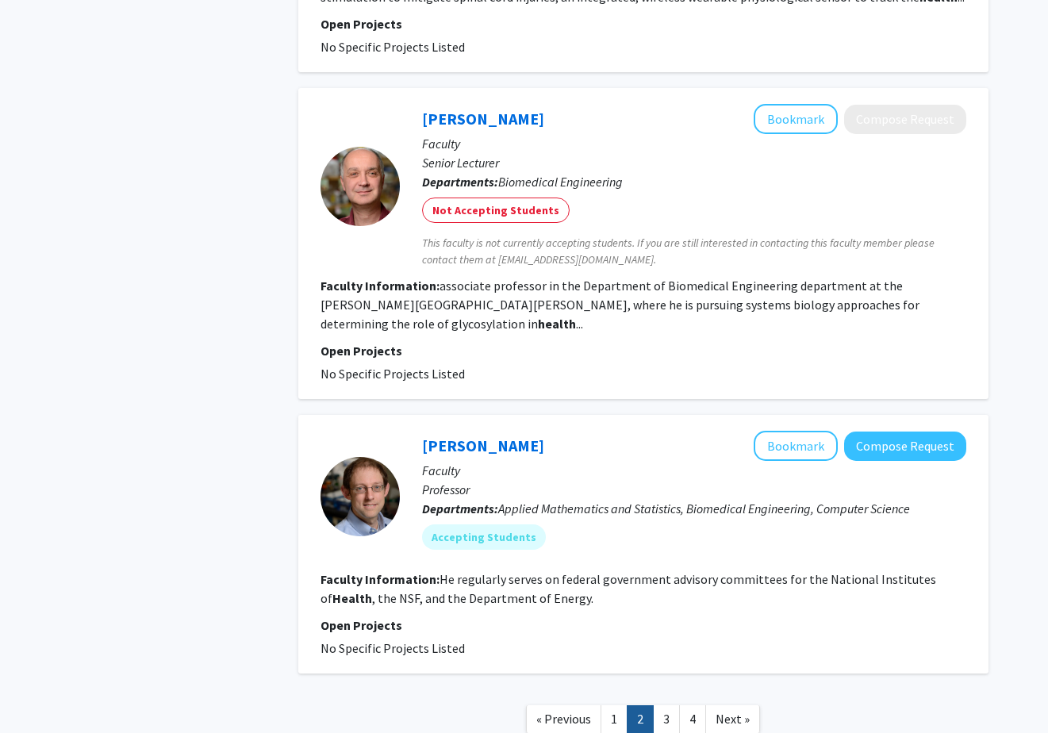
scroll to position [2443, 0]
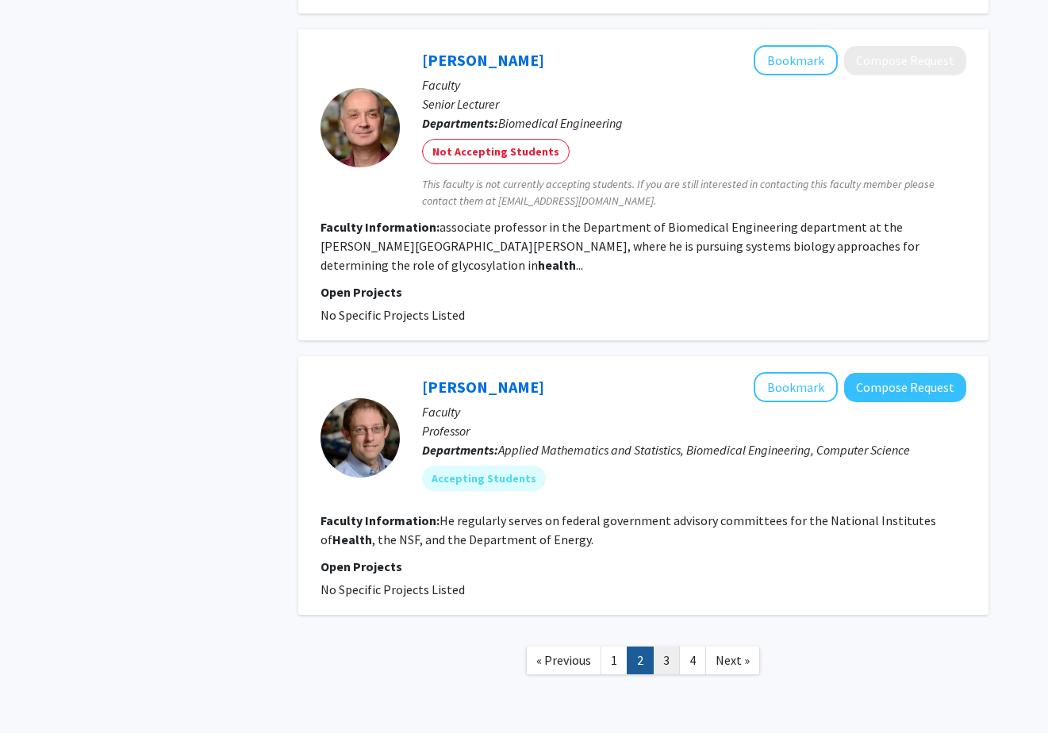
click at [671, 647] on link "3" at bounding box center [666, 661] width 27 height 28
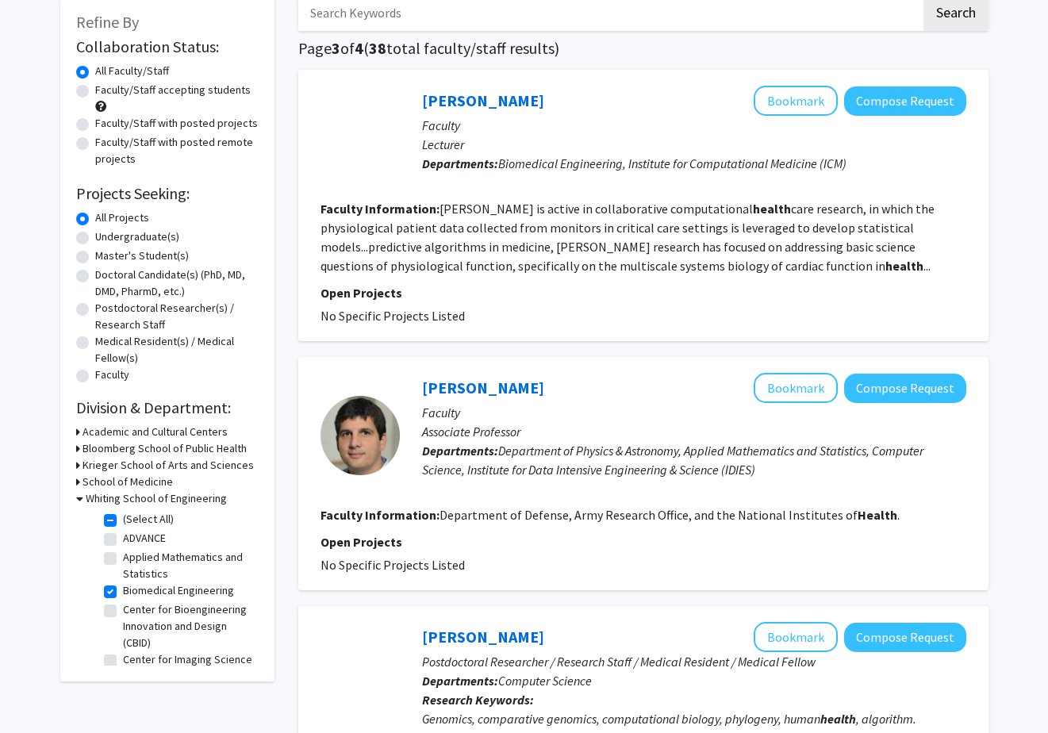
scroll to position [89, 0]
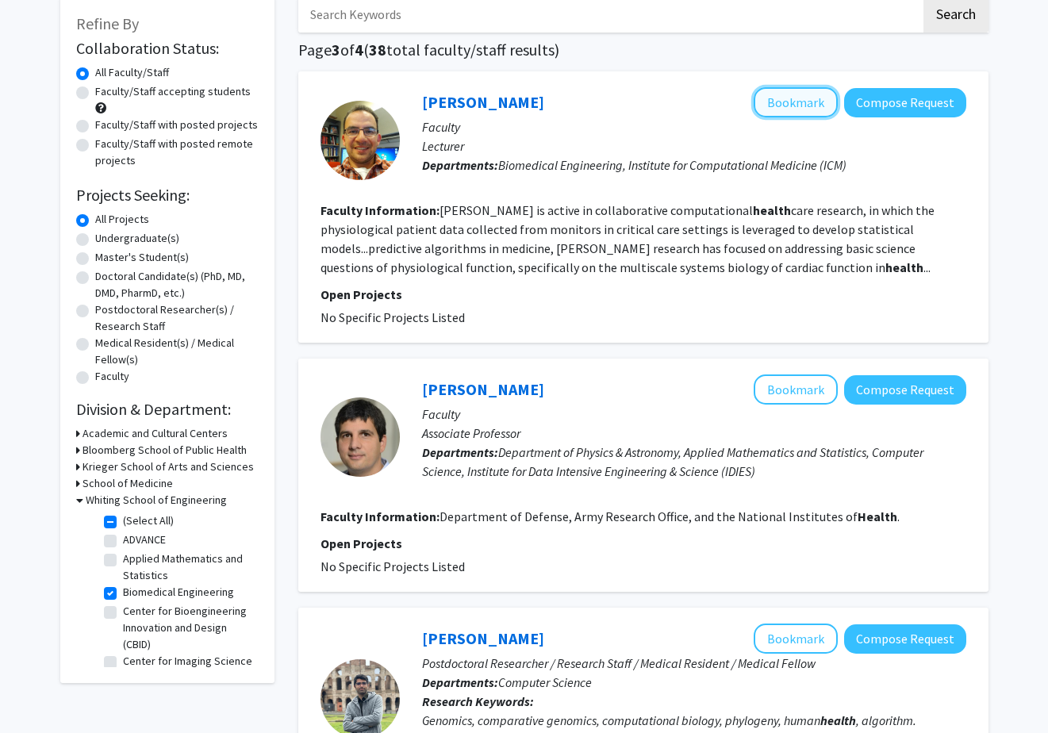
click at [779, 101] on button "Bookmark" at bounding box center [796, 102] width 84 height 30
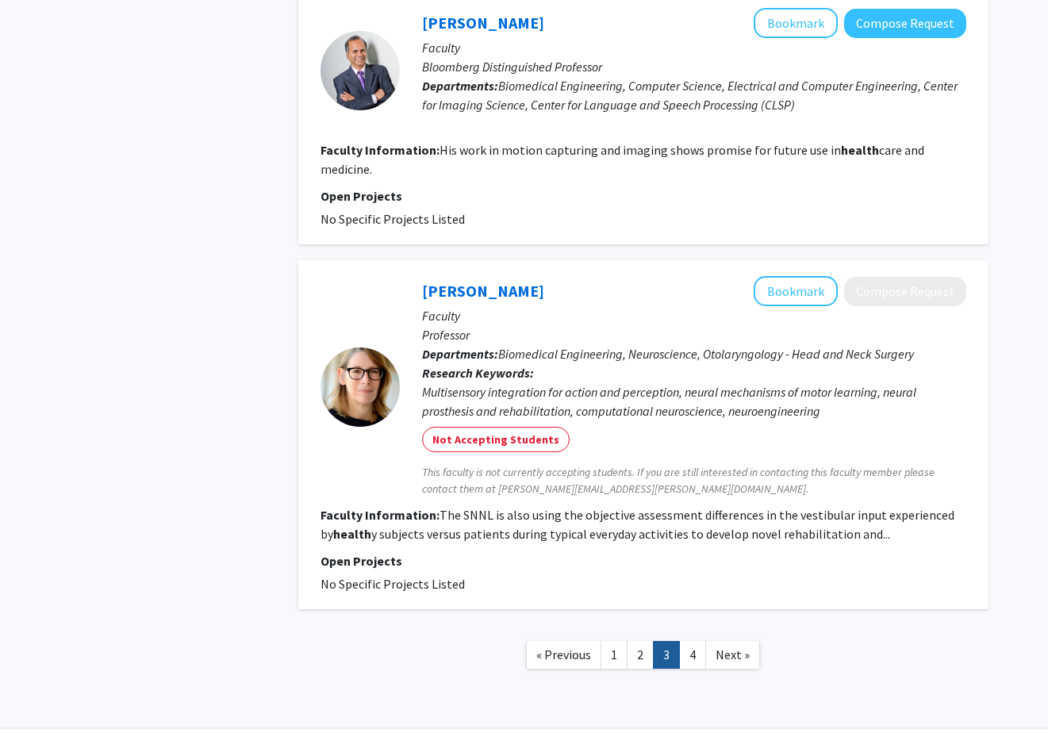
scroll to position [2480, 0]
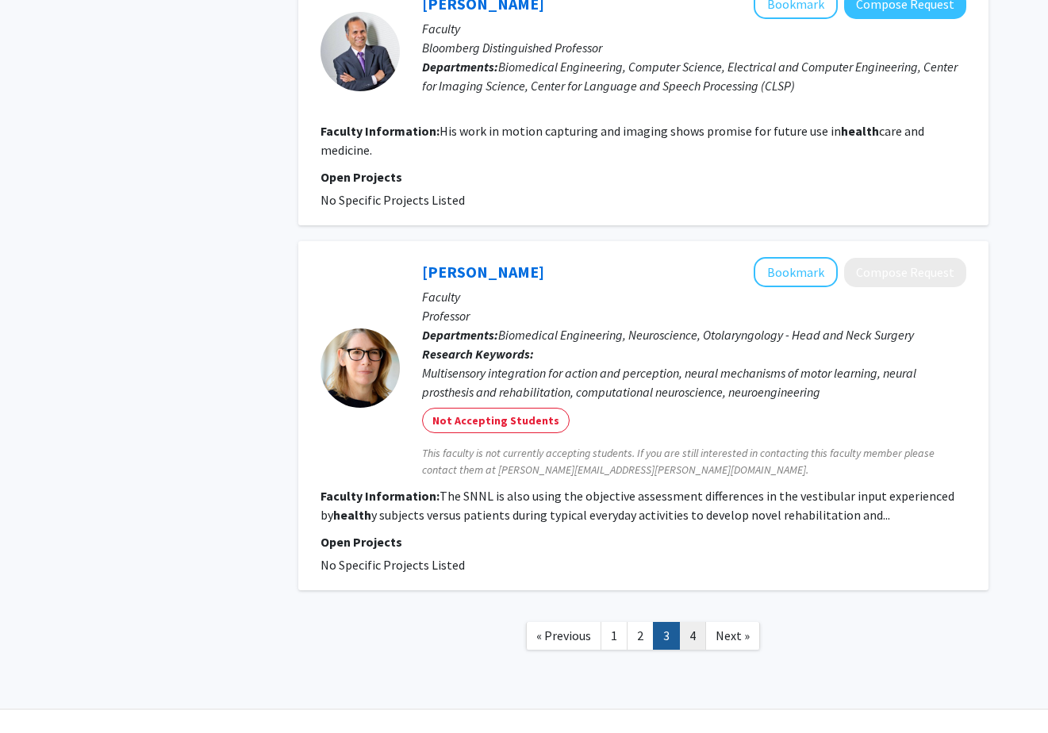
click at [691, 622] on link "4" at bounding box center [692, 636] width 27 height 28
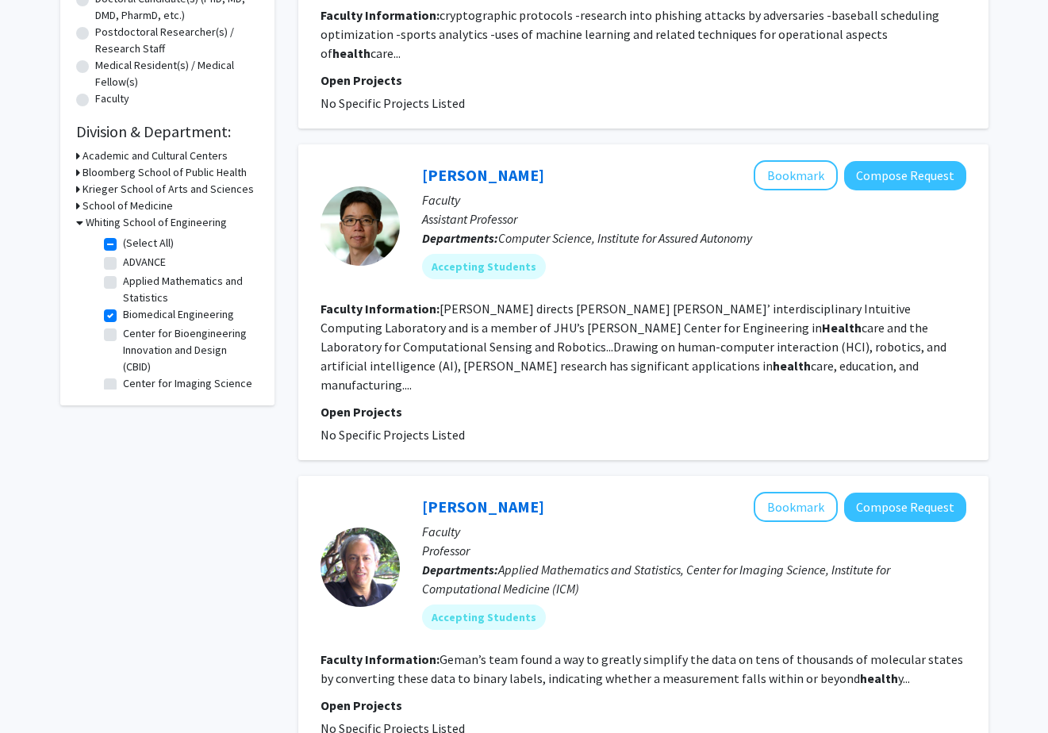
scroll to position [370, 0]
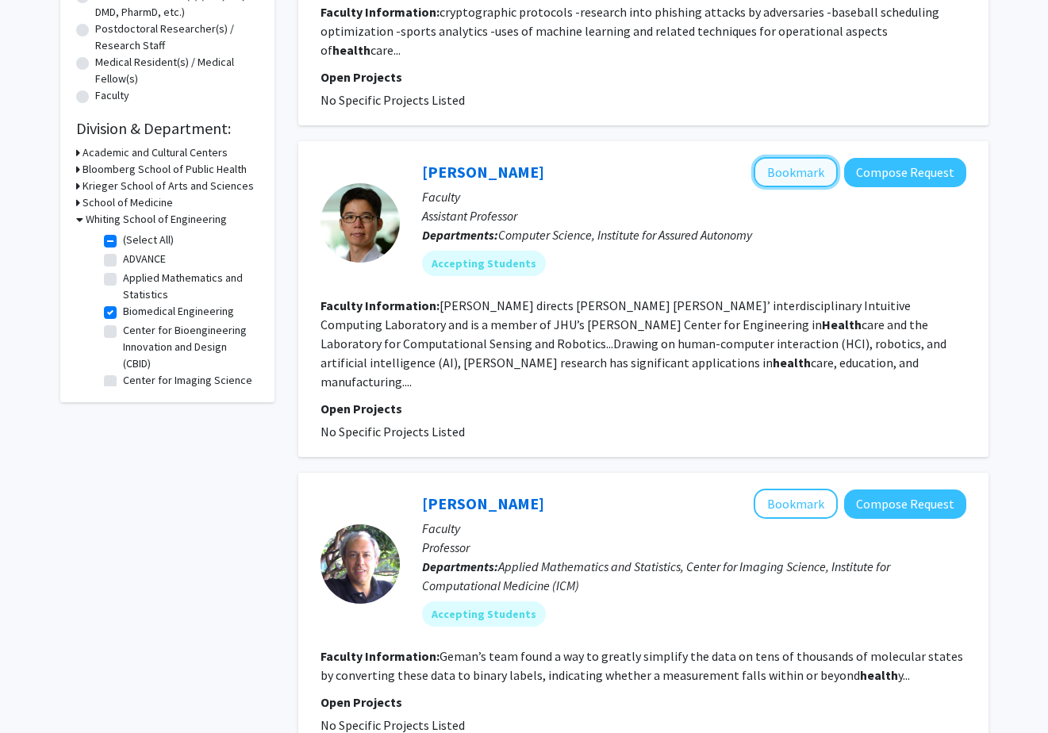
click at [791, 157] on button "Bookmark" at bounding box center [796, 172] width 84 height 30
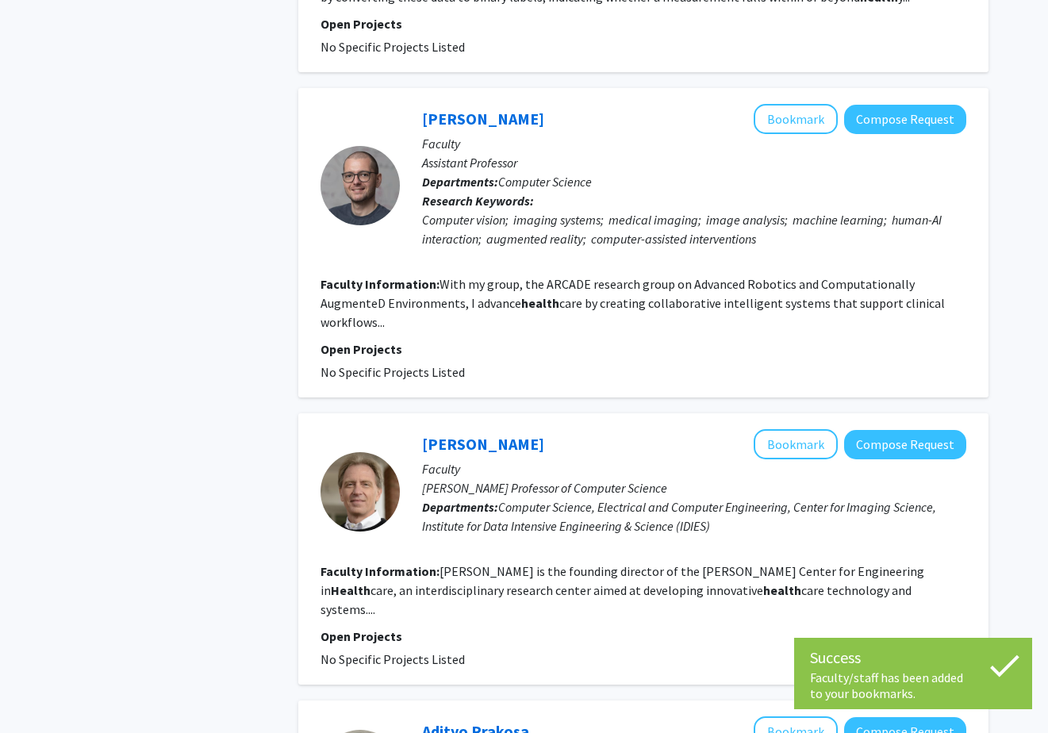
scroll to position [1050, 0]
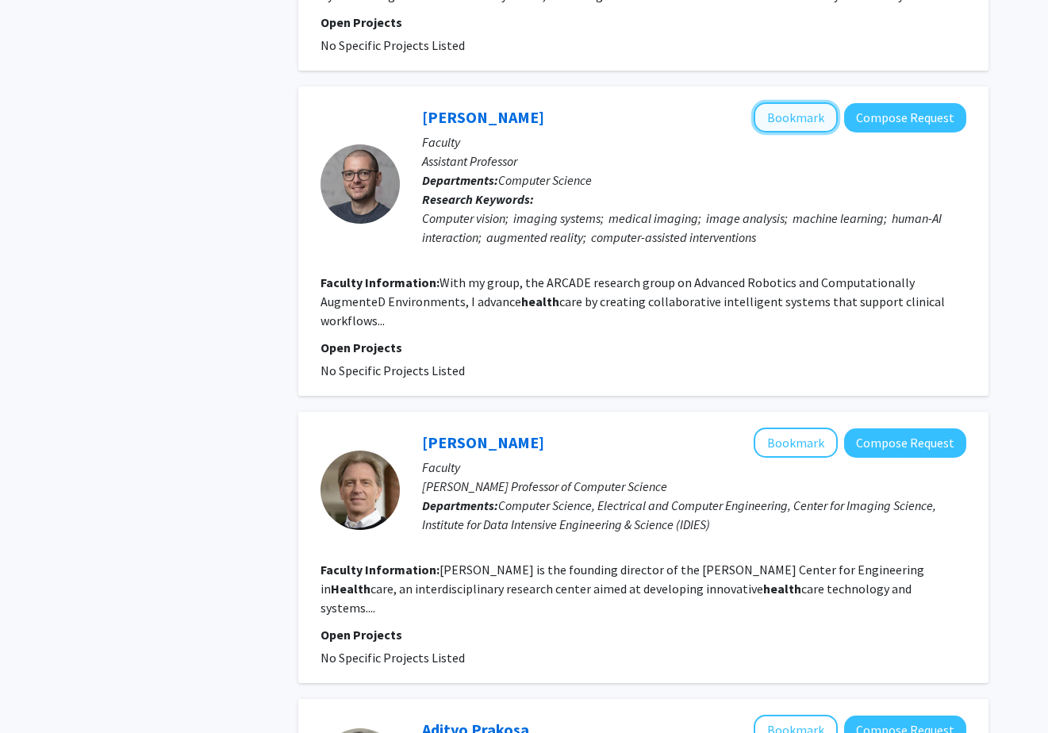
click at [785, 102] on button "Bookmark" at bounding box center [796, 117] width 84 height 30
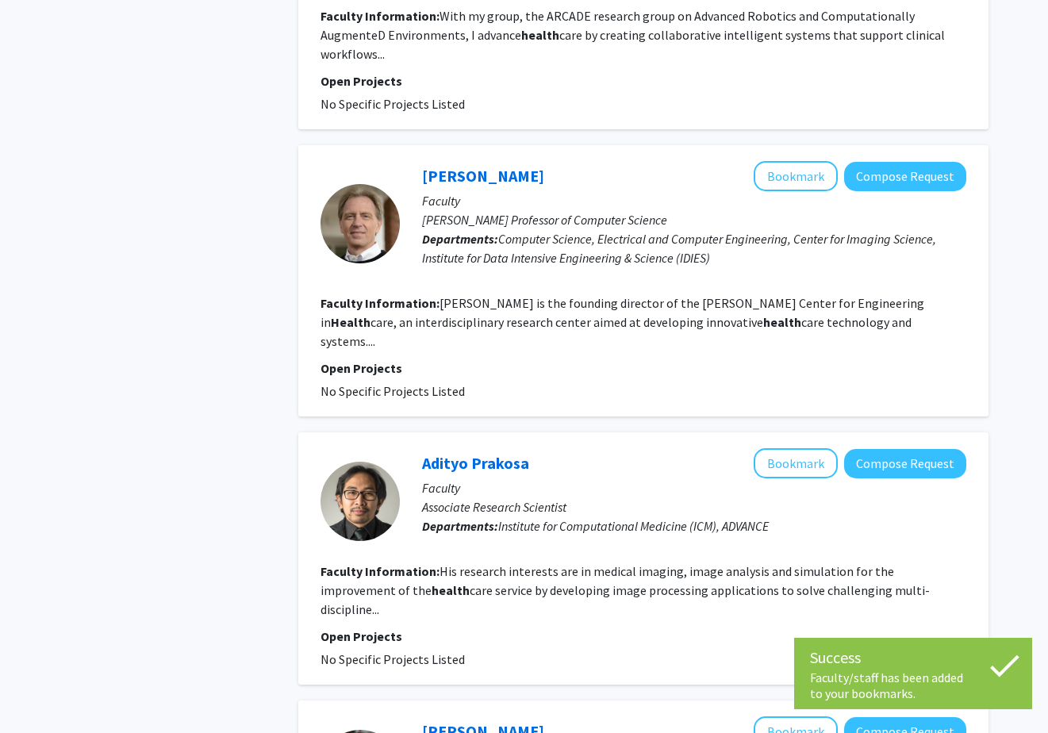
scroll to position [1327, 0]
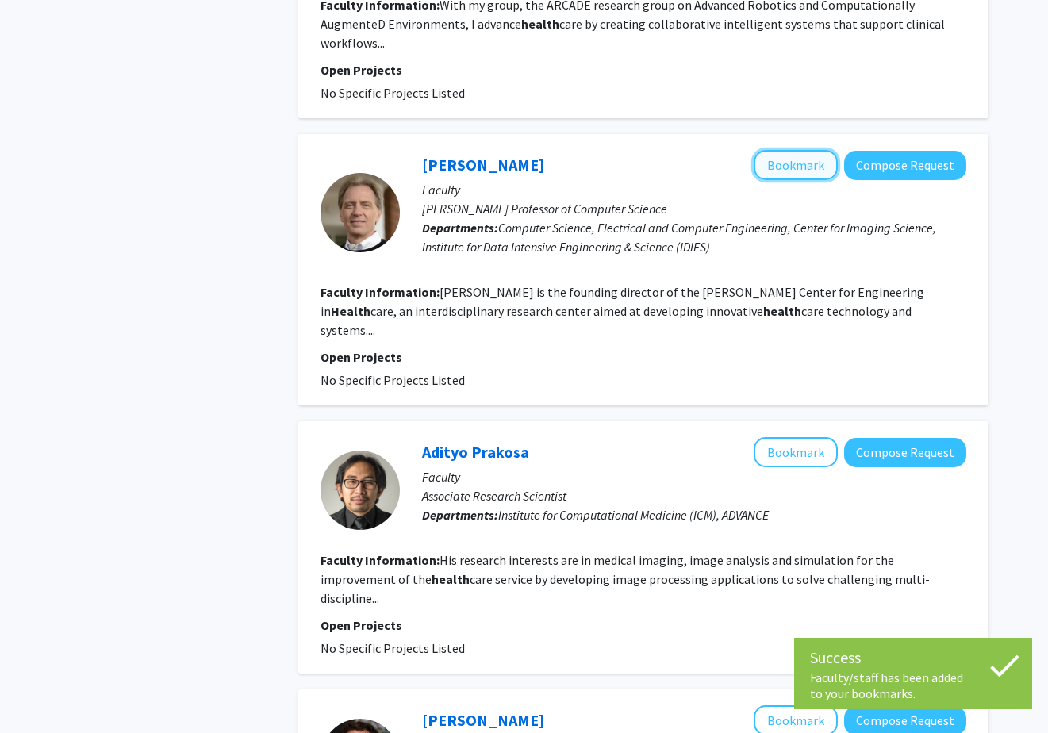
click at [811, 150] on button "Bookmark" at bounding box center [796, 165] width 84 height 30
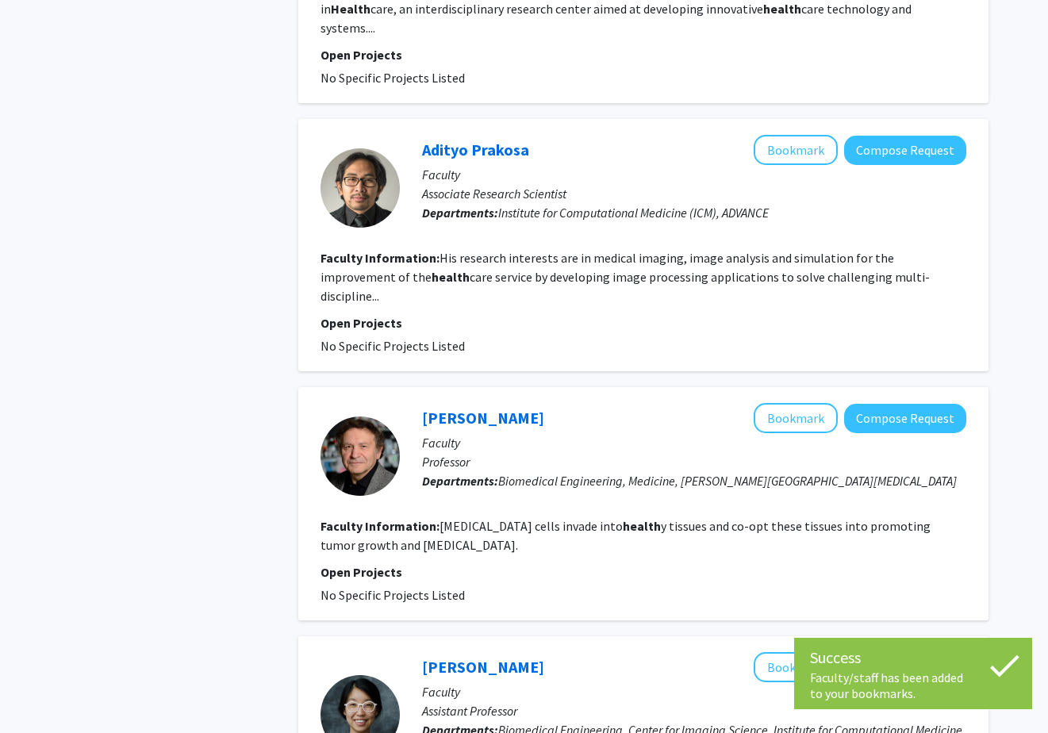
scroll to position [1634, 0]
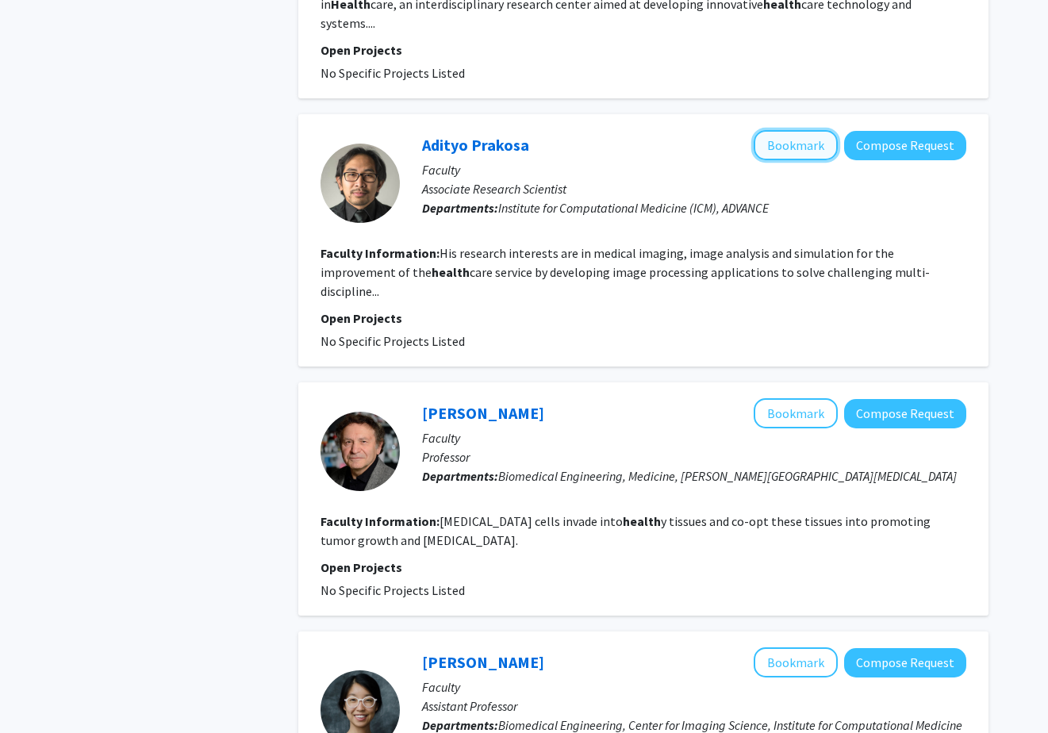
click at [785, 130] on button "Bookmark" at bounding box center [796, 145] width 84 height 30
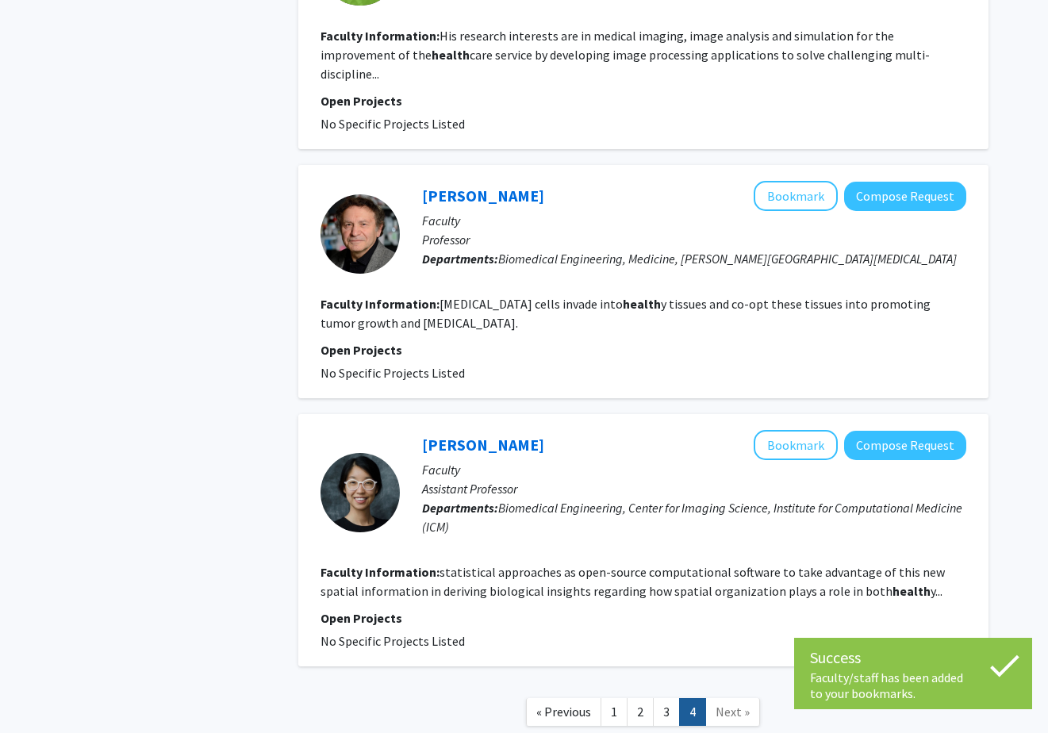
scroll to position [1865, 0]
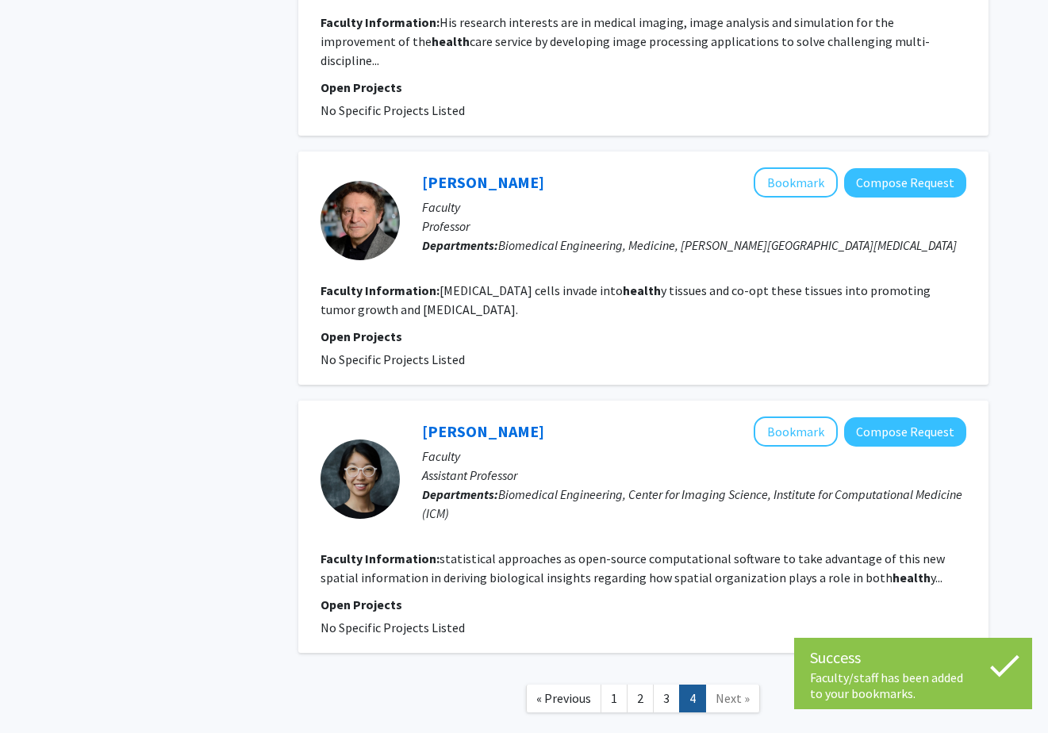
click at [721, 690] on span "Next »" at bounding box center [733, 698] width 34 height 16
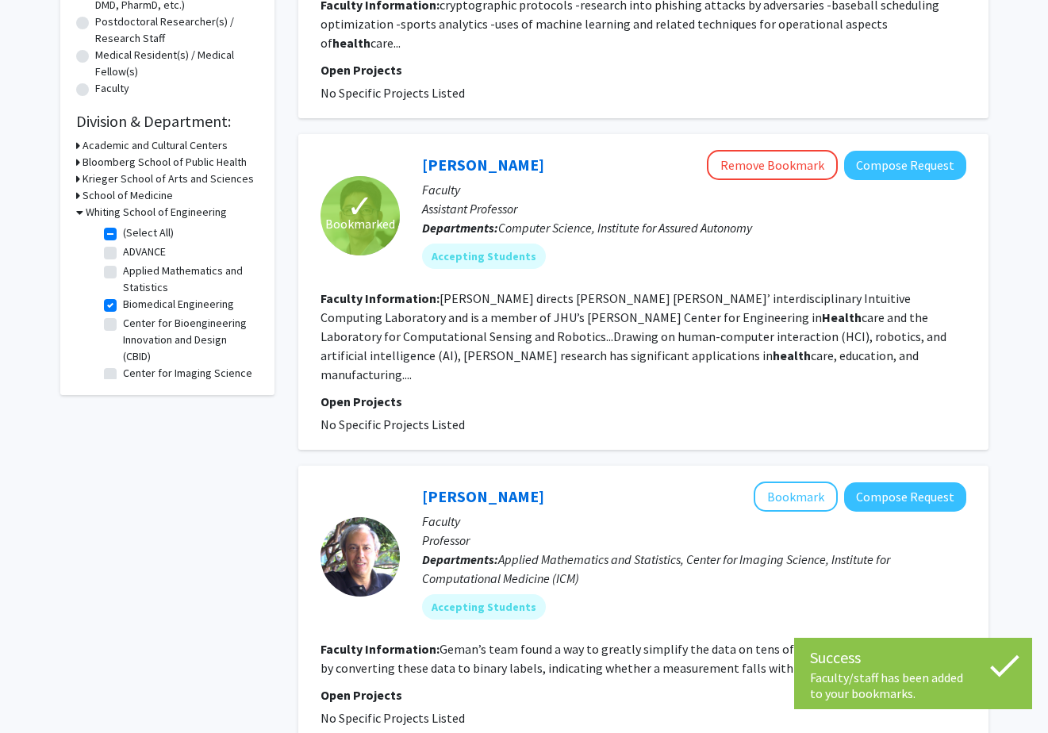
scroll to position [0, 0]
